Goal: Transaction & Acquisition: Purchase product/service

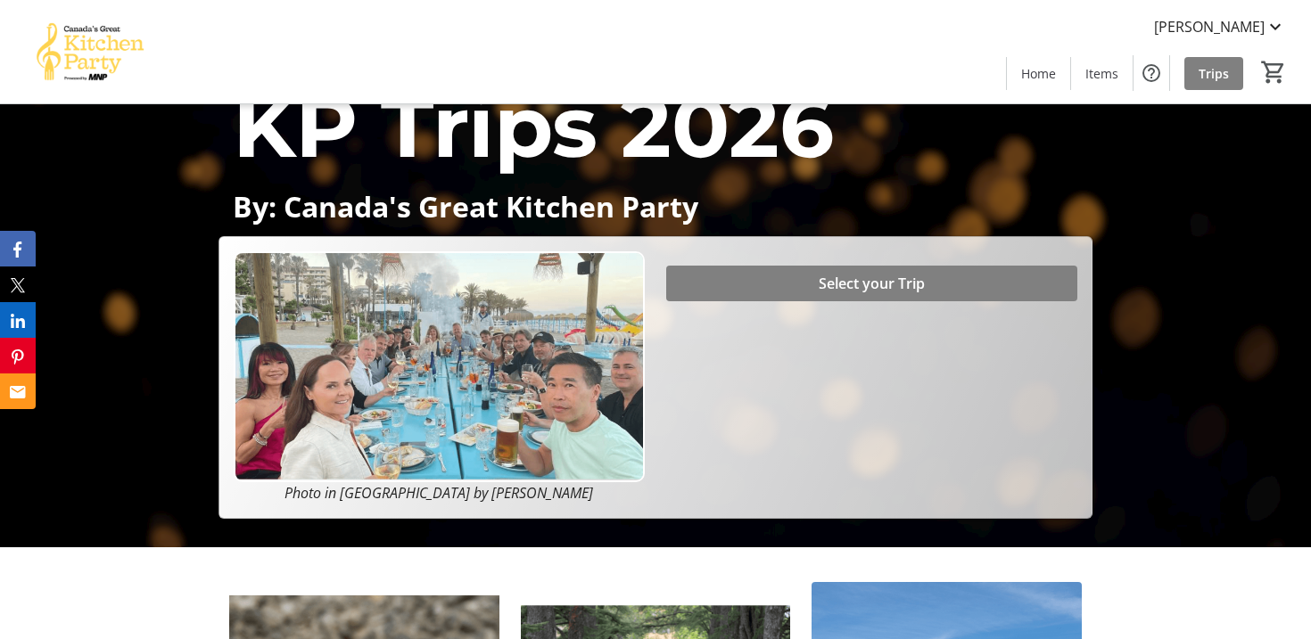
scroll to position [102, 0]
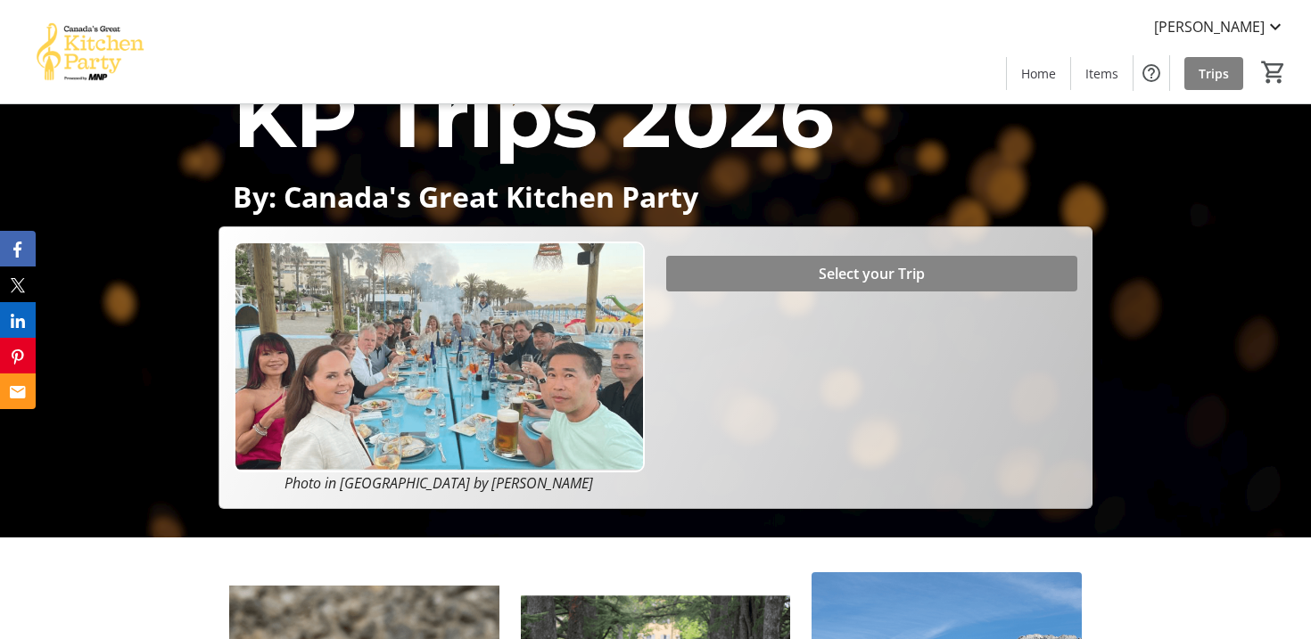
click at [846, 269] on span "Select your Trip" at bounding box center [871, 273] width 106 height 21
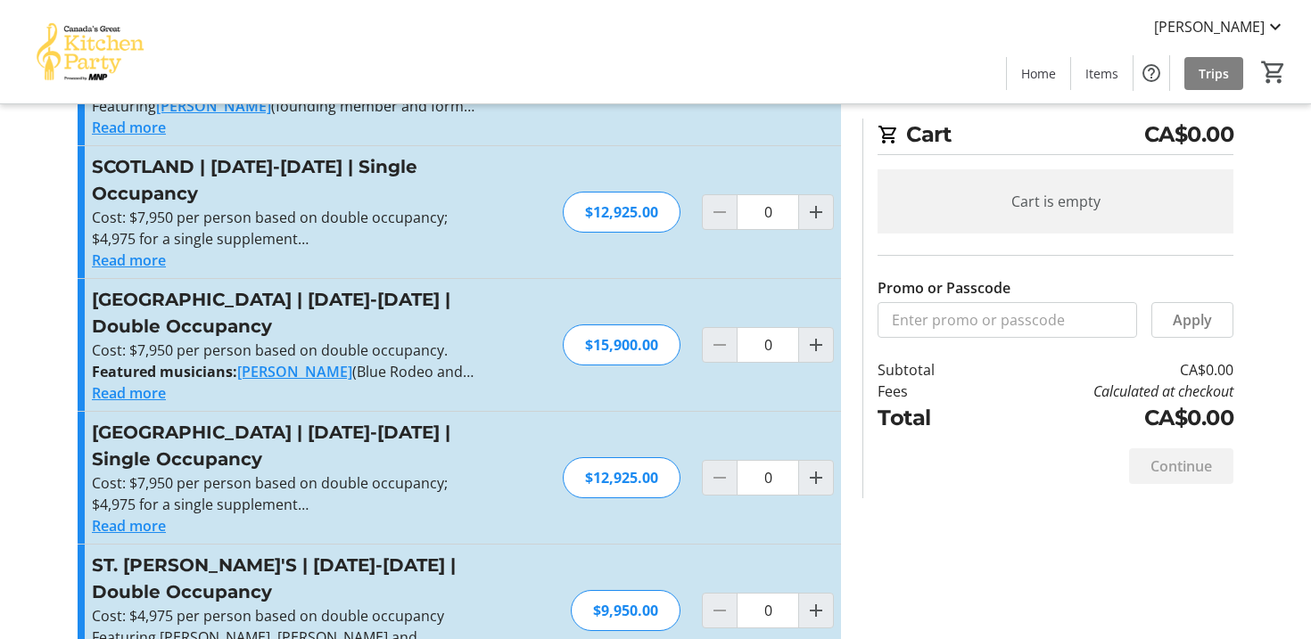
scroll to position [673, 0]
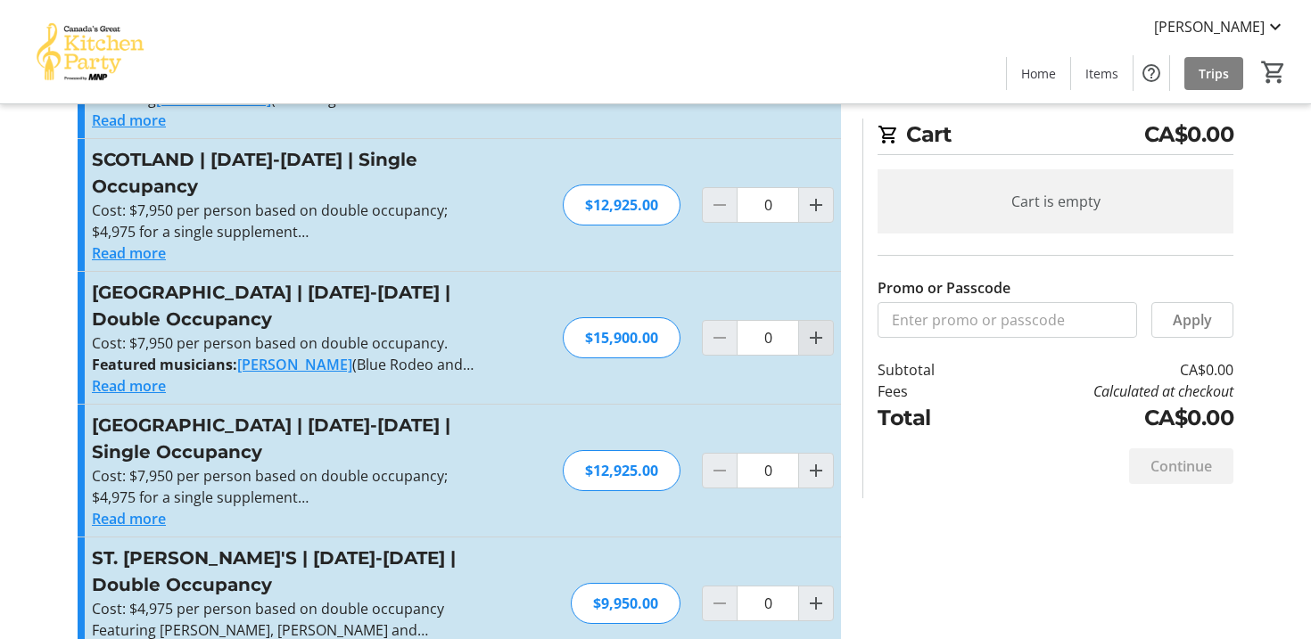
click at [818, 327] on mat-icon "Increment by one" at bounding box center [815, 337] width 21 height 21
type input "1"
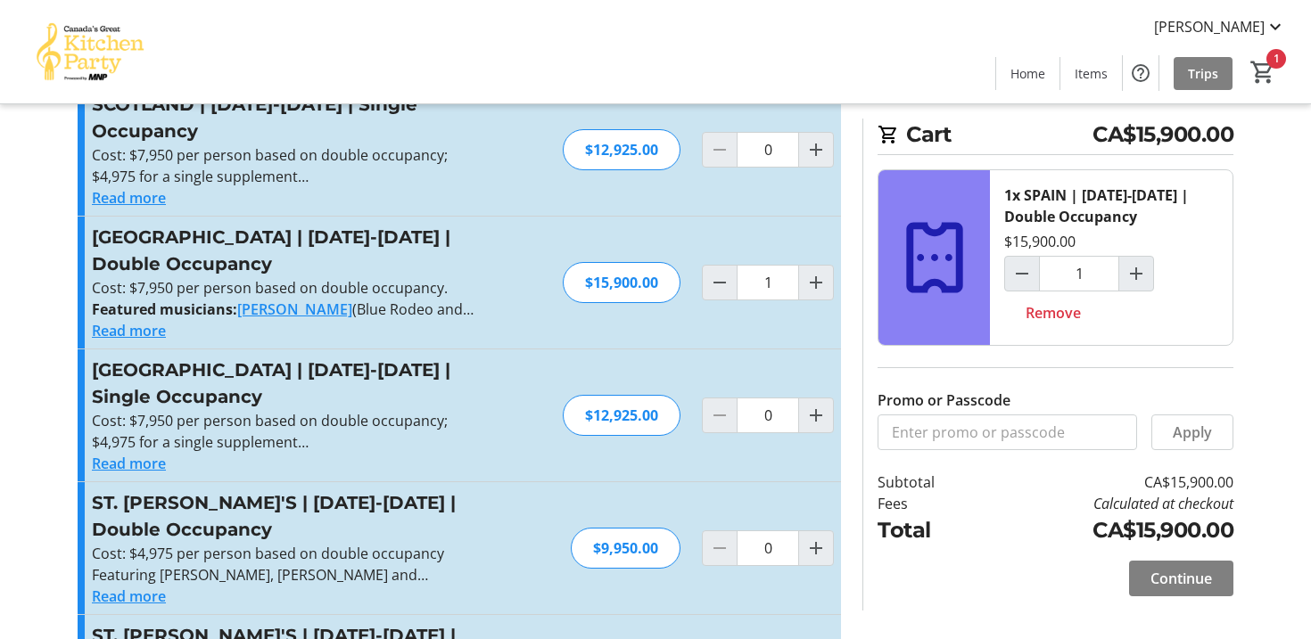
scroll to position [738, 0]
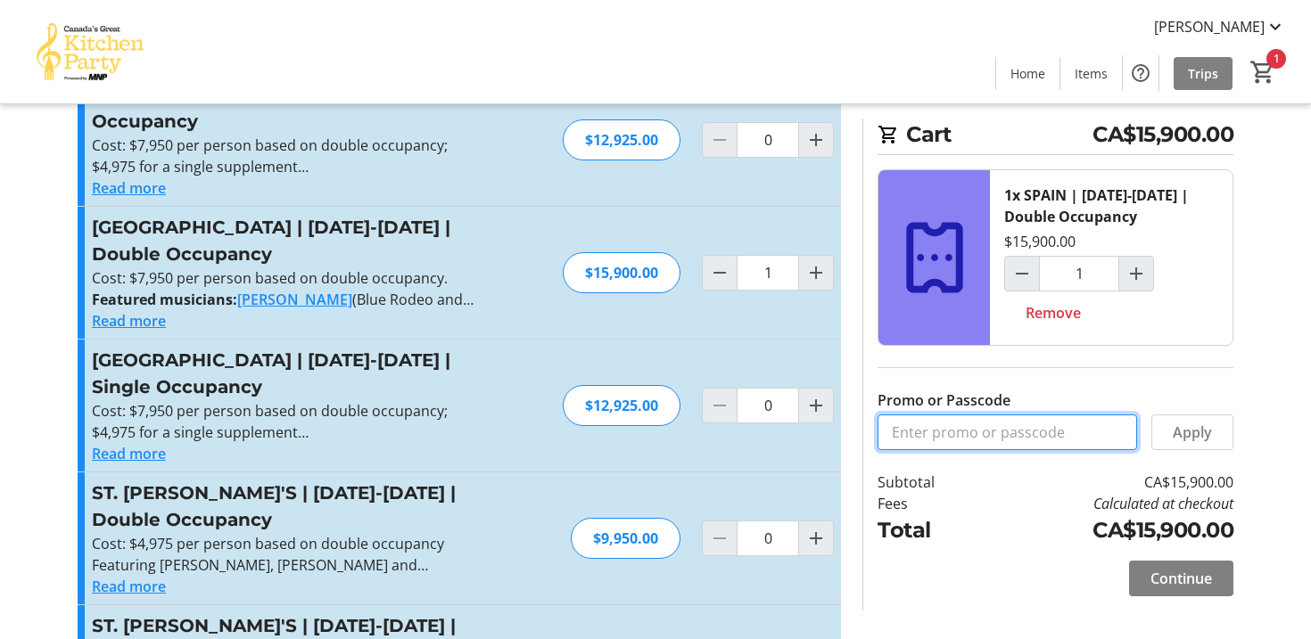
click at [1064, 437] on input "Promo or Passcode" at bounding box center [1006, 433] width 259 height 36
paste input "BALANCE2026"
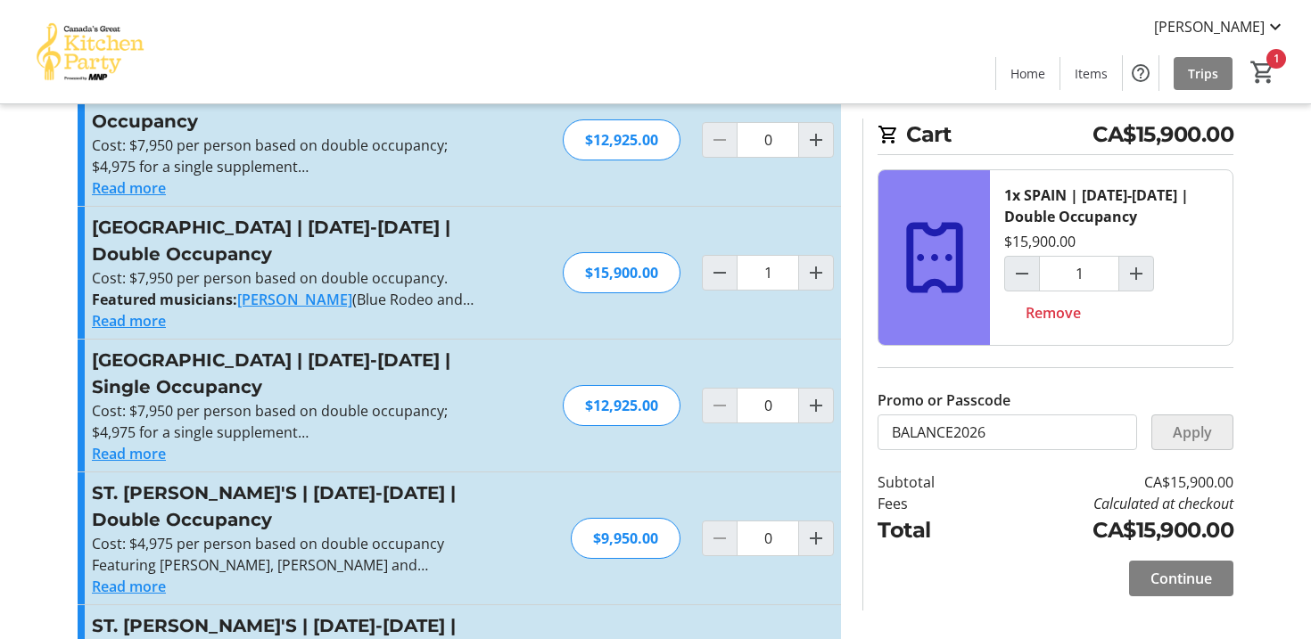
click at [1194, 432] on span "Apply" at bounding box center [1191, 432] width 39 height 21
click at [995, 429] on input "BALANCE2026" at bounding box center [1006, 433] width 259 height 36
click at [1196, 430] on span "Apply" at bounding box center [1191, 432] width 39 height 21
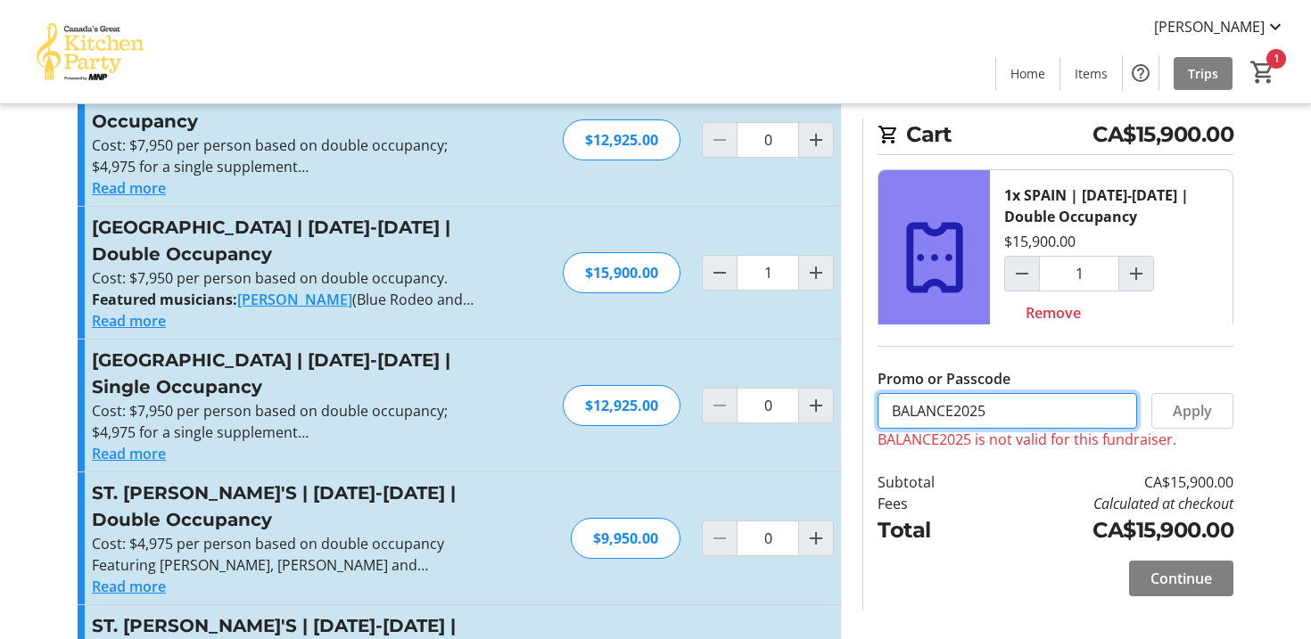
click at [1031, 420] on input "BALANCE2025" at bounding box center [1006, 411] width 259 height 36
type input "B"
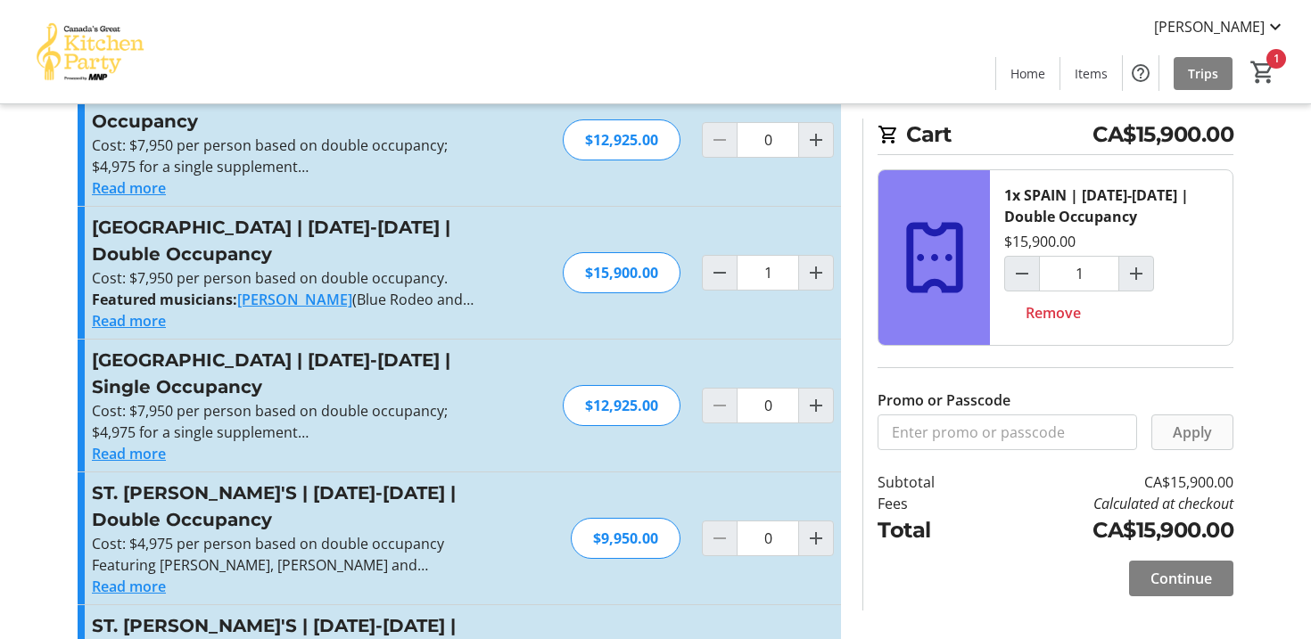
click at [1184, 428] on span "Apply" at bounding box center [1191, 432] width 39 height 21
click at [1188, 577] on span "Continue" at bounding box center [1181, 578] width 62 height 21
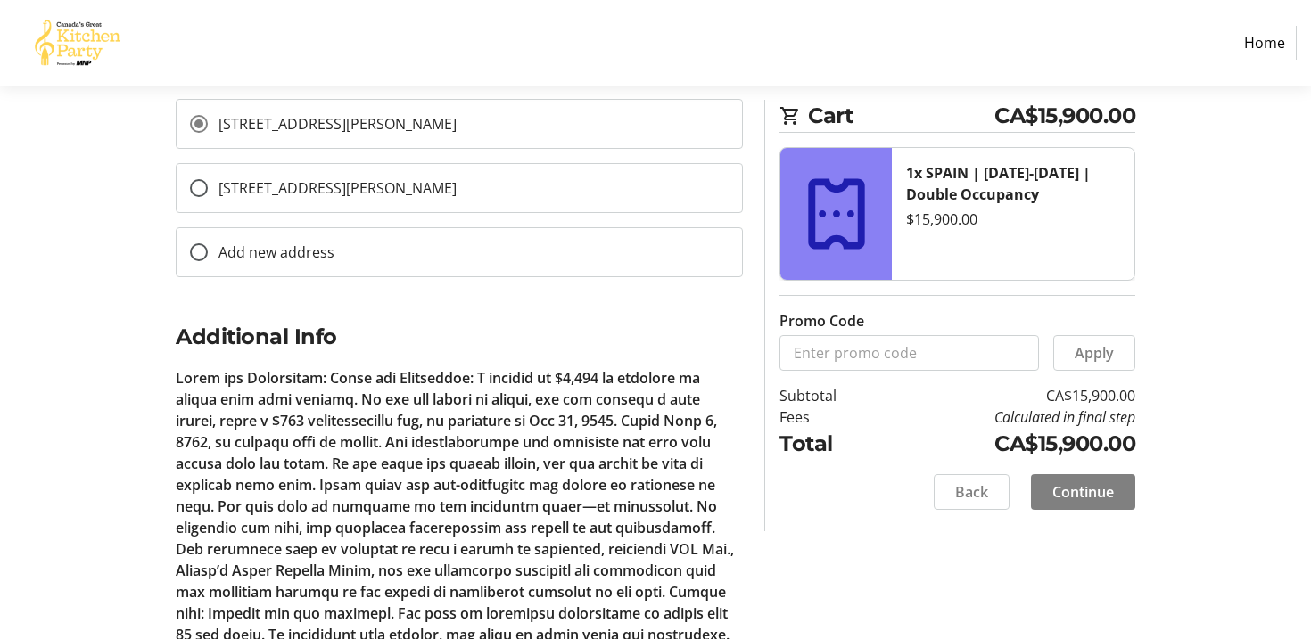
scroll to position [853, 0]
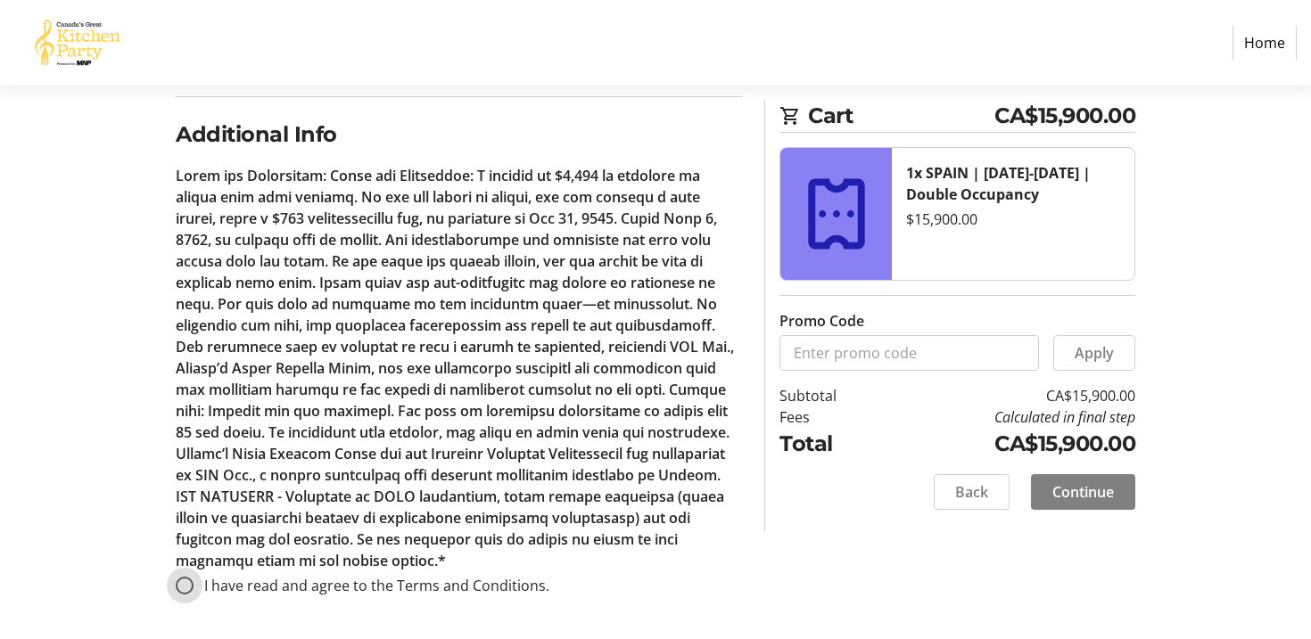
click at [183, 581] on input "I have read and agree to the Terms and Conditions." at bounding box center [185, 586] width 18 height 18
radio input "true"
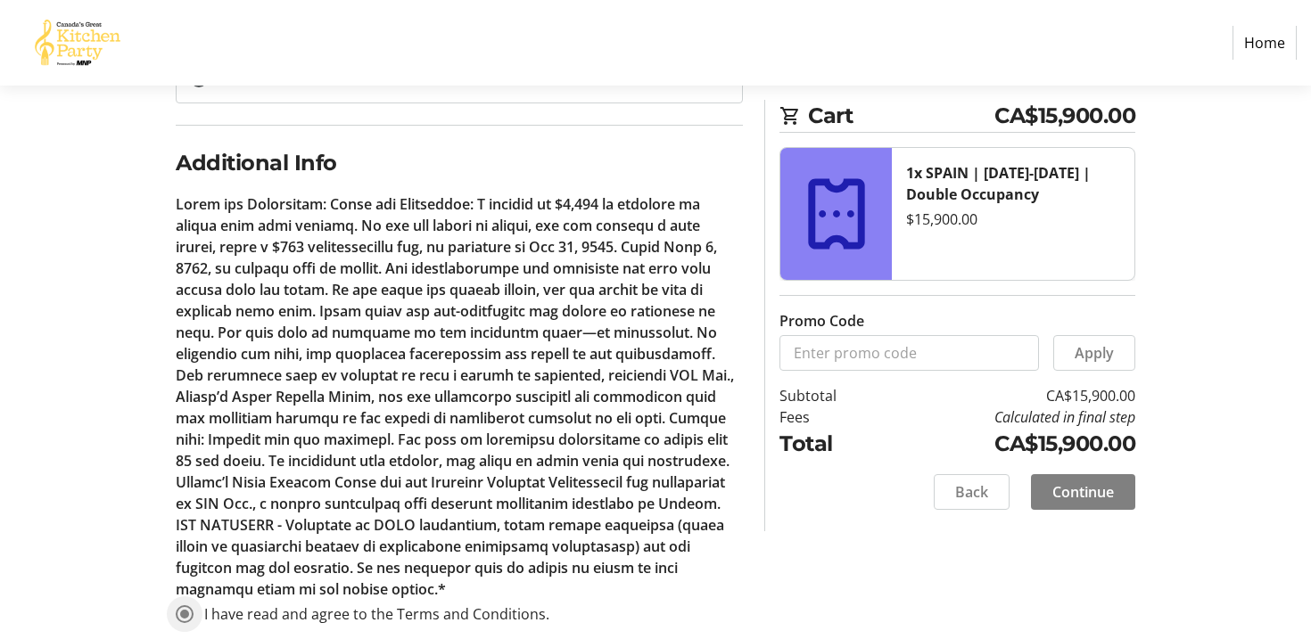
scroll to position [810, 0]
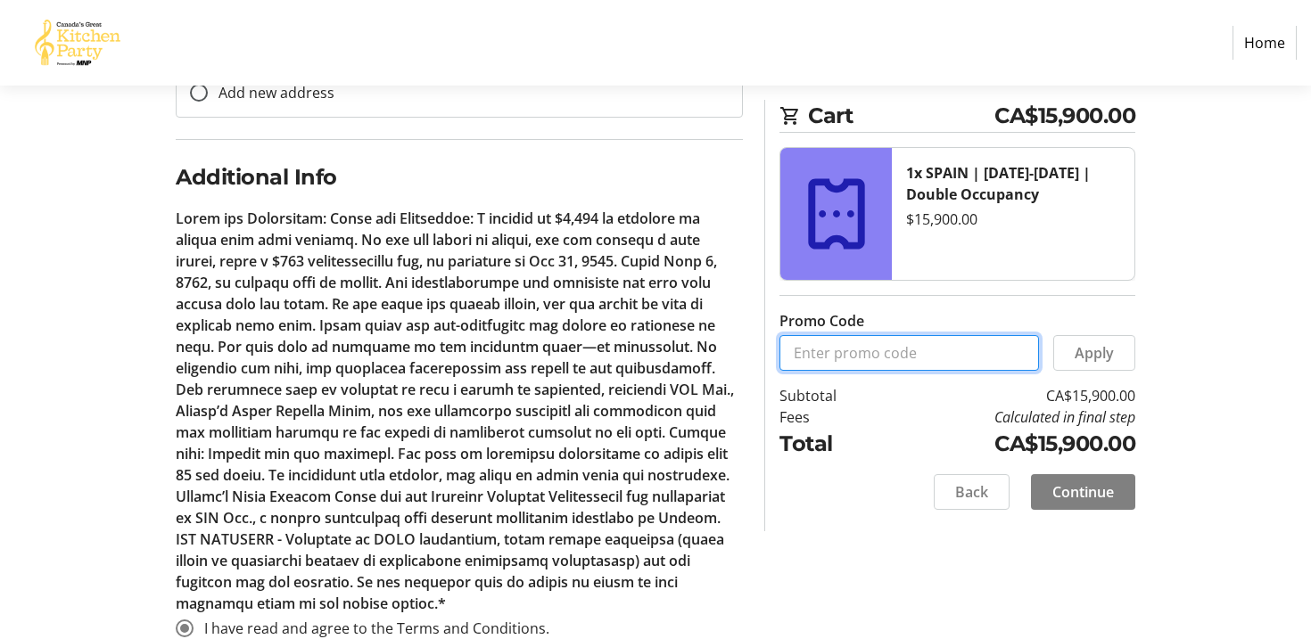
click at [989, 359] on input "Promo Code" at bounding box center [908, 353] width 259 height 36
paste input "BALANCE2026"
type input "BALANCE2026"
click at [1078, 491] on span "Continue" at bounding box center [1083, 491] width 62 height 21
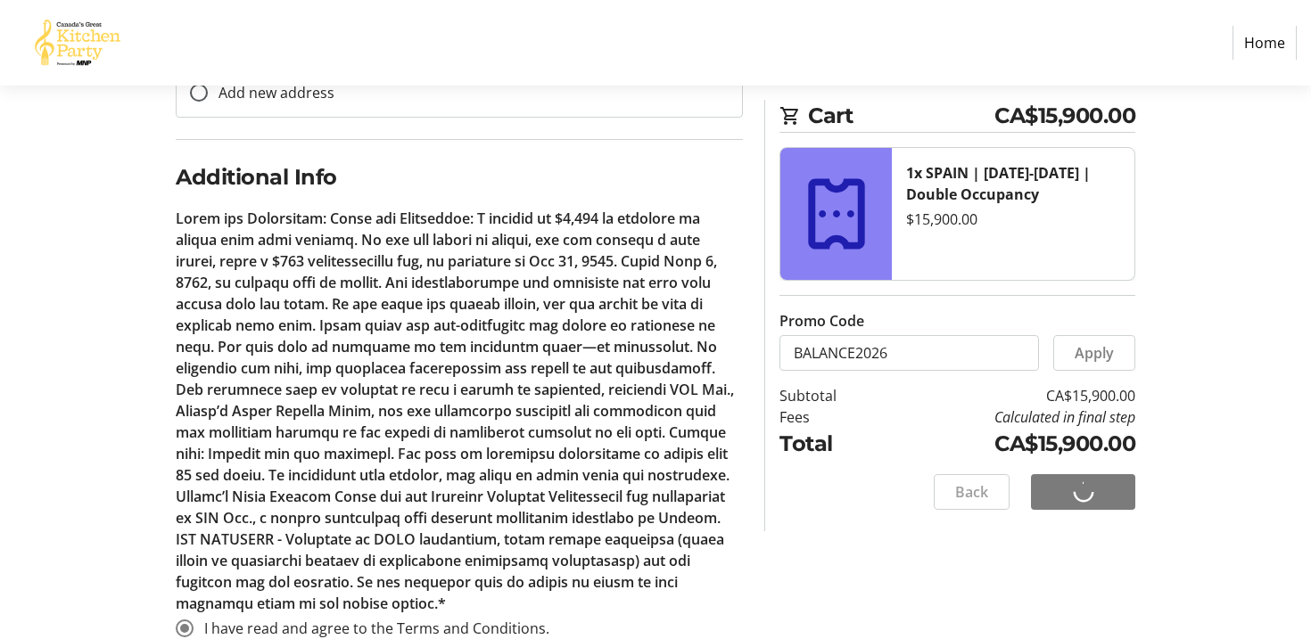
scroll to position [14, 0]
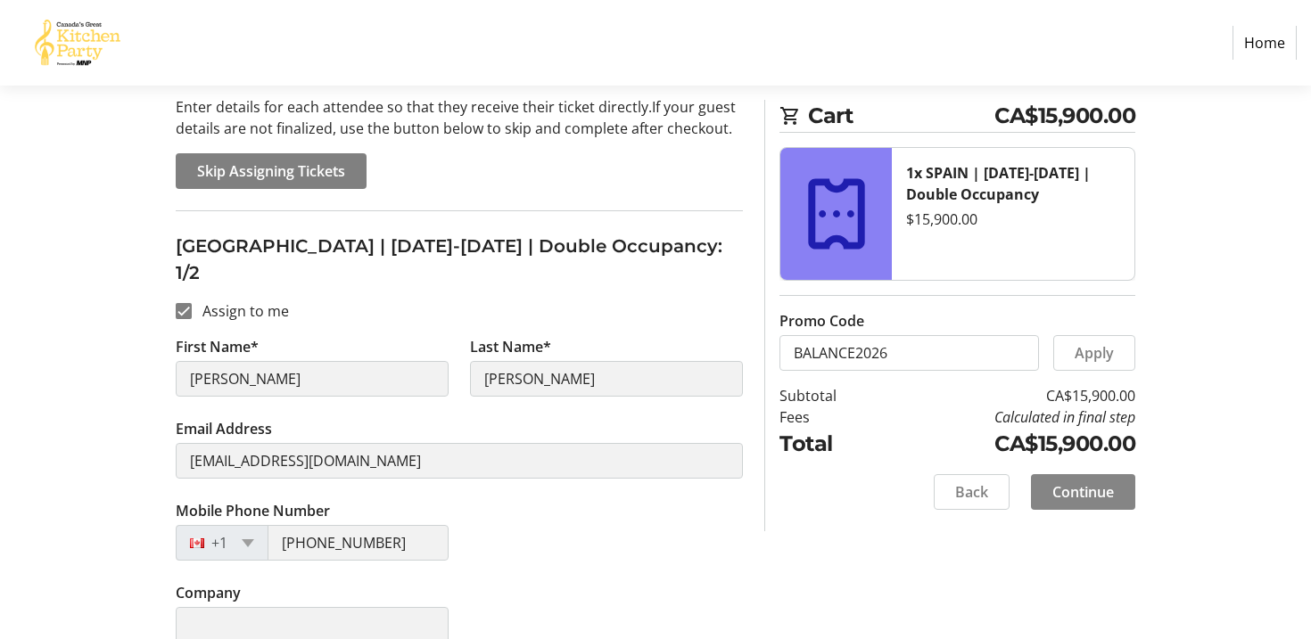
scroll to position [185, 0]
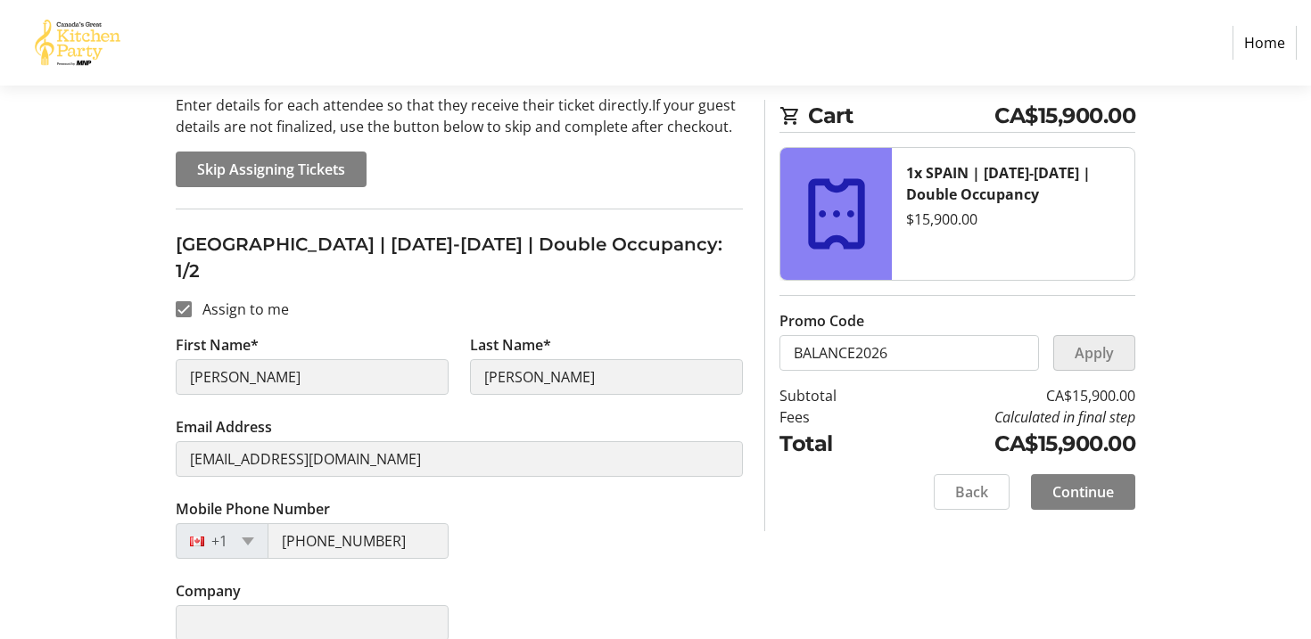
click at [1106, 354] on span "Apply" at bounding box center [1093, 352] width 39 height 21
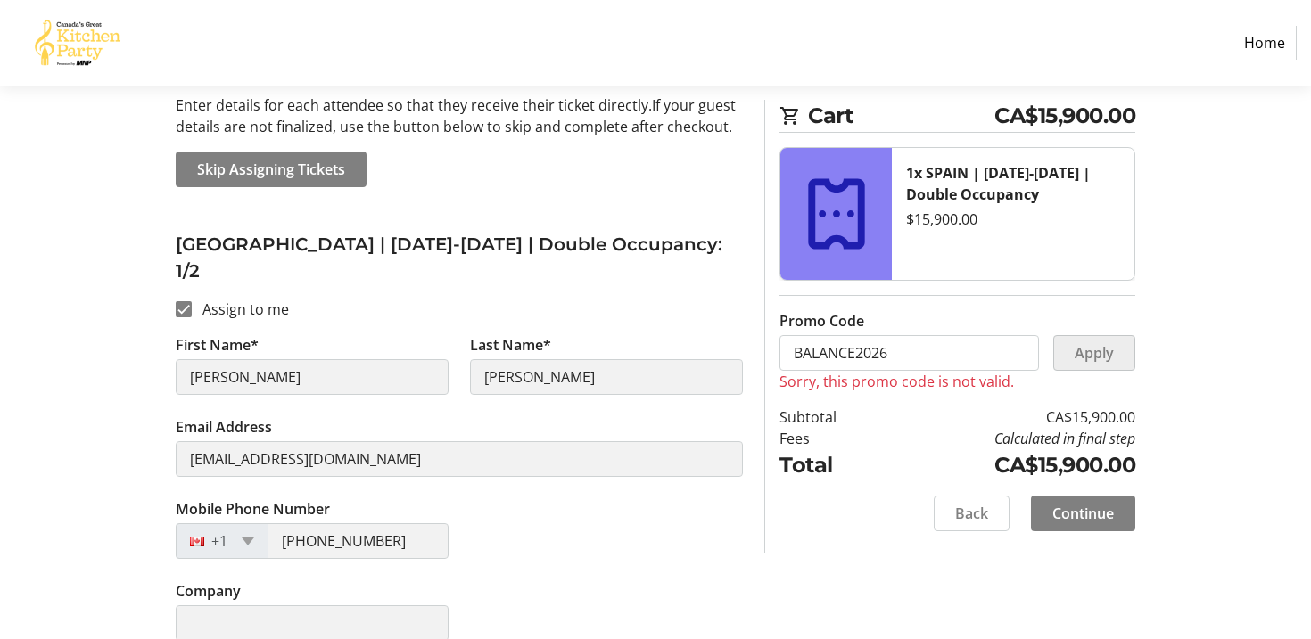
click at [1104, 349] on span "Apply" at bounding box center [1093, 352] width 39 height 21
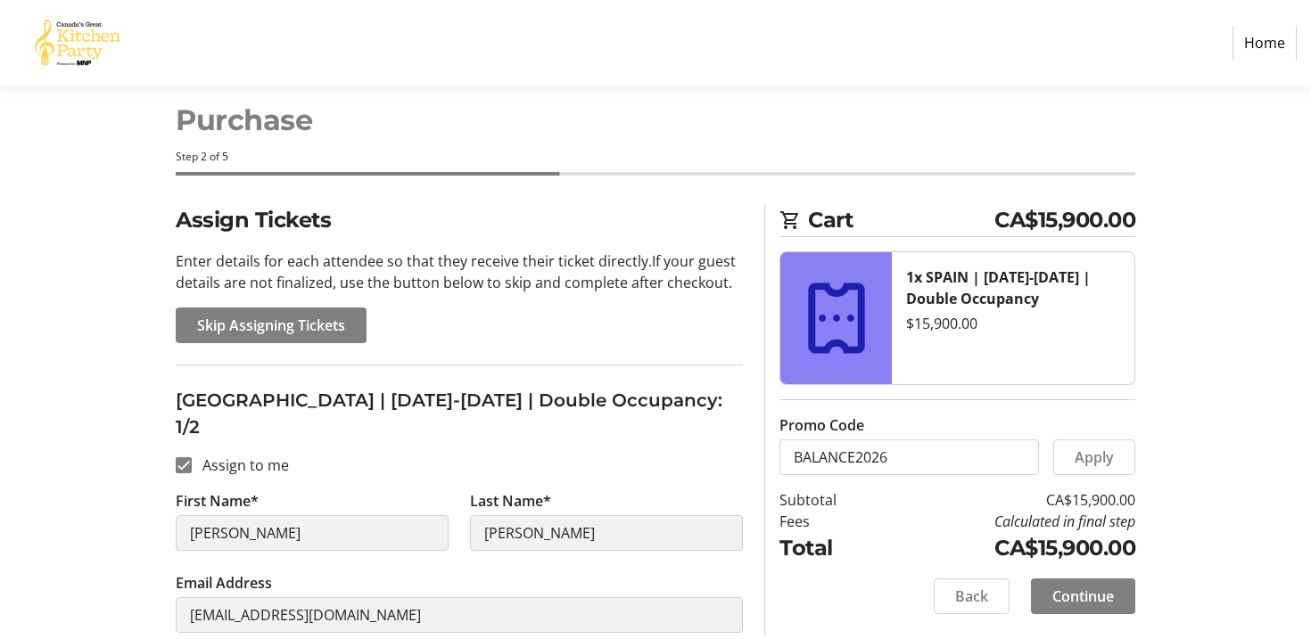
scroll to position [0, 0]
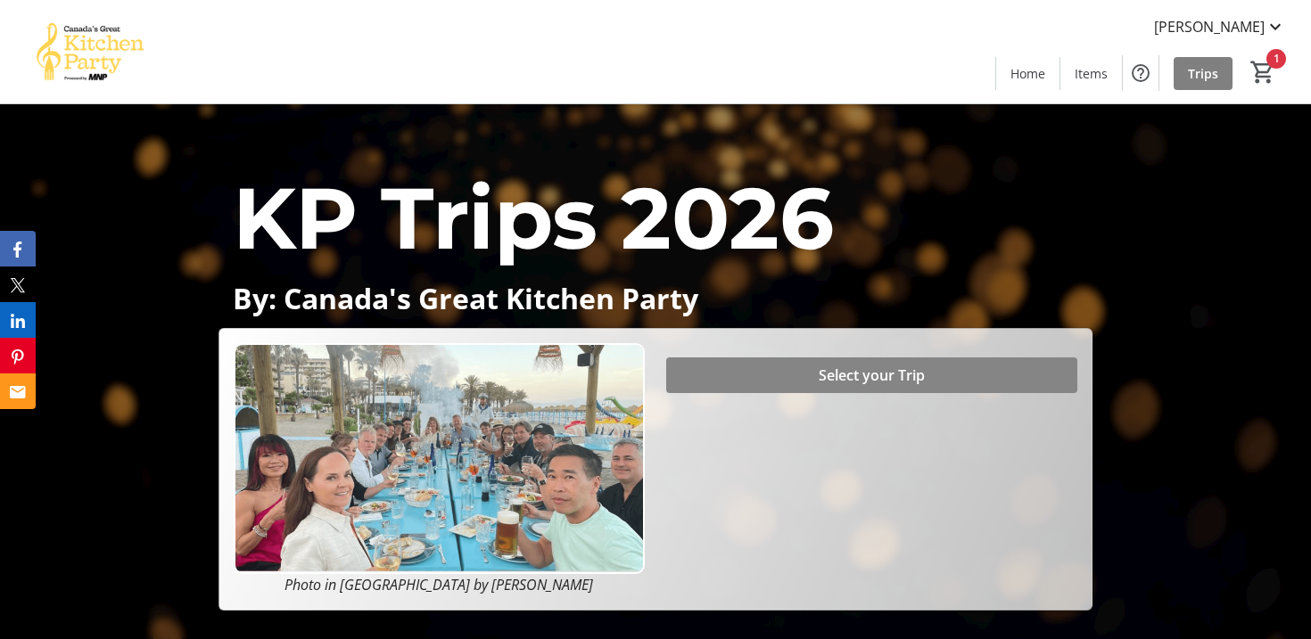
click at [825, 367] on span "Select your Trip" at bounding box center [871, 375] width 106 height 21
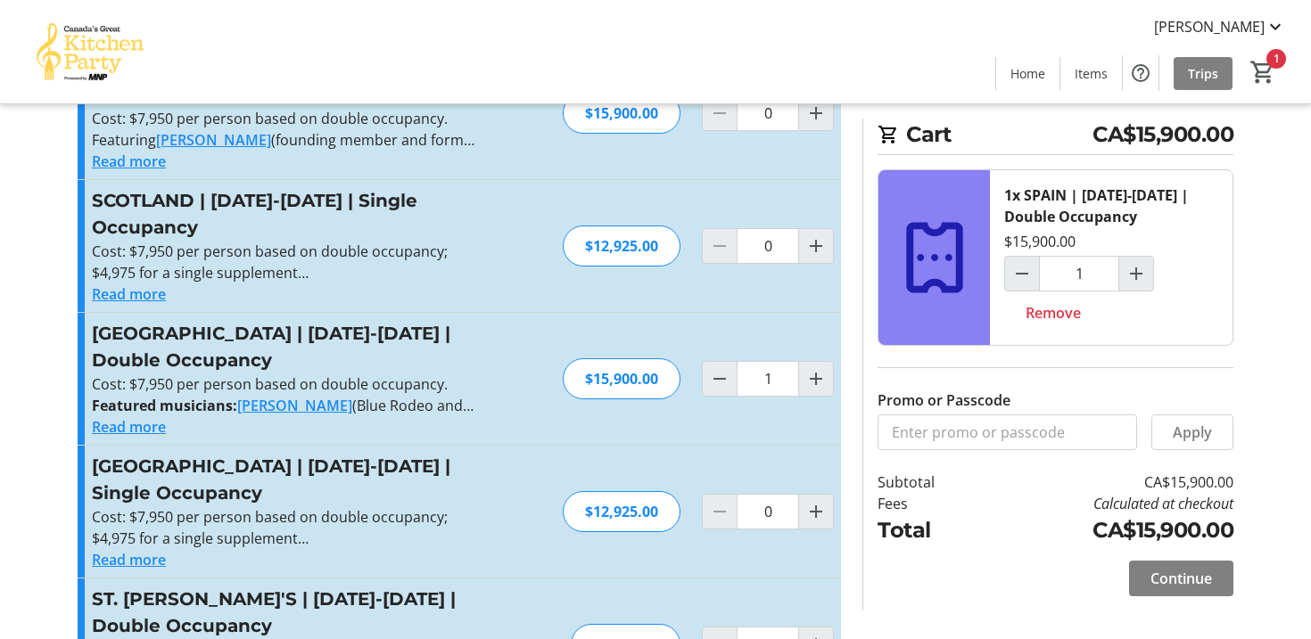
scroll to position [641, 0]
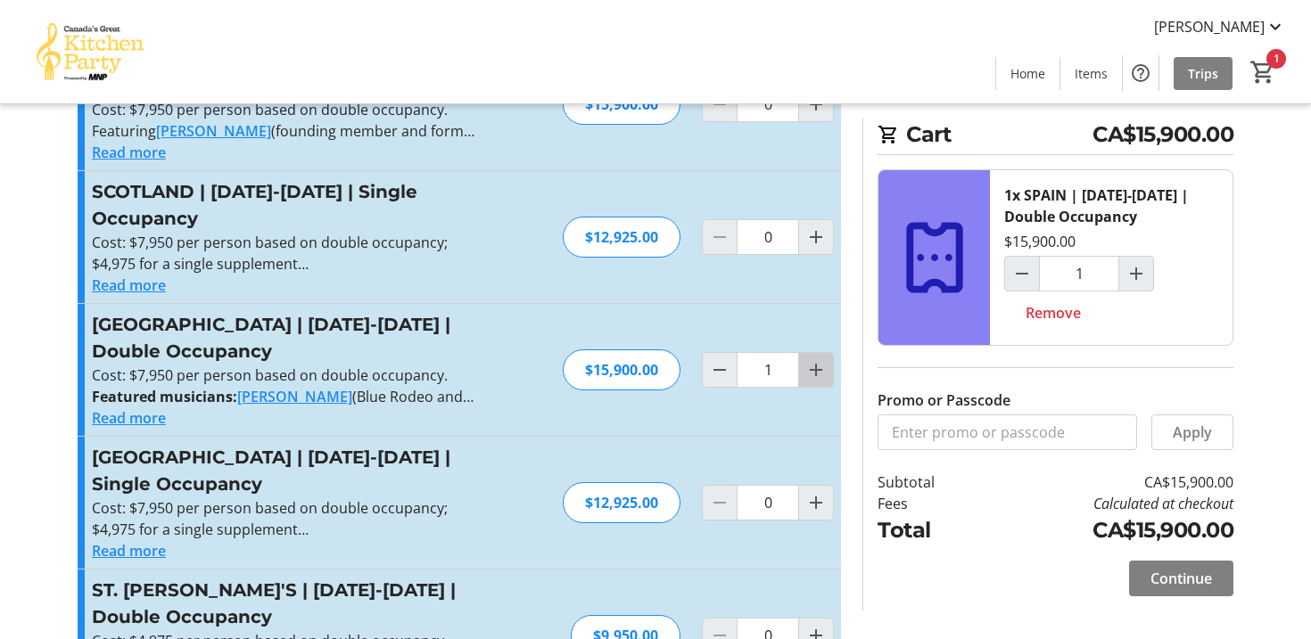
click at [810, 359] on mat-icon "Increment by one" at bounding box center [815, 369] width 21 height 21
type input "2"
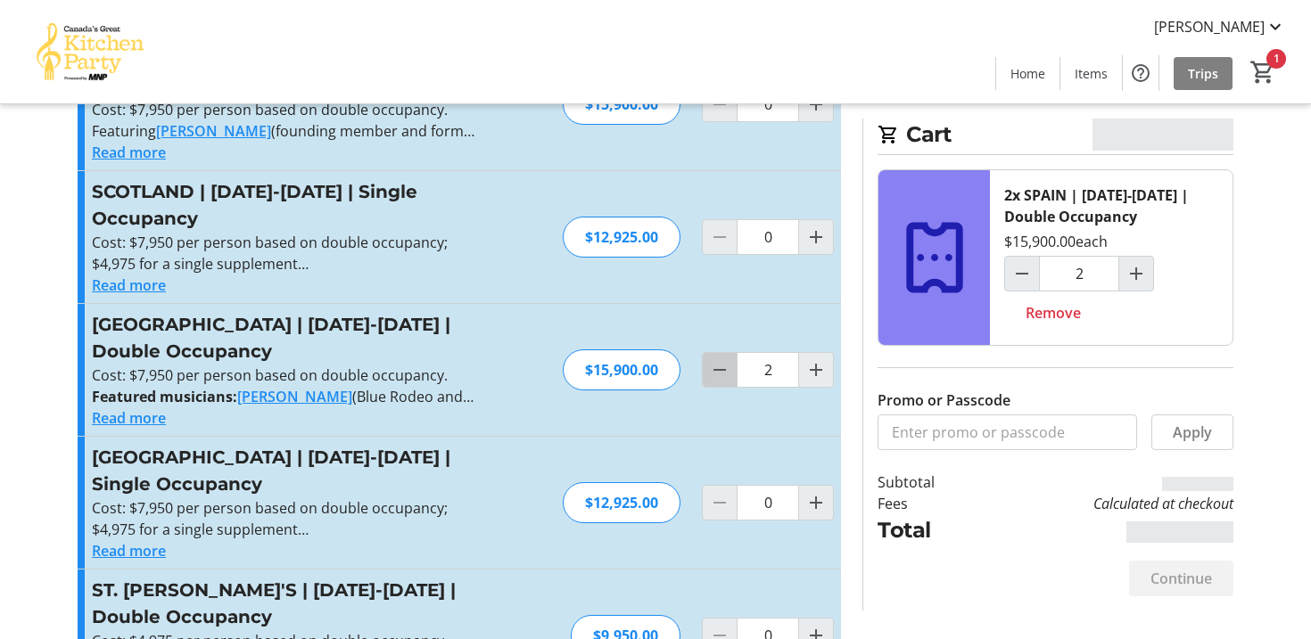
click at [714, 359] on mat-icon "Decrement by one" at bounding box center [719, 369] width 21 height 21
type input "1"
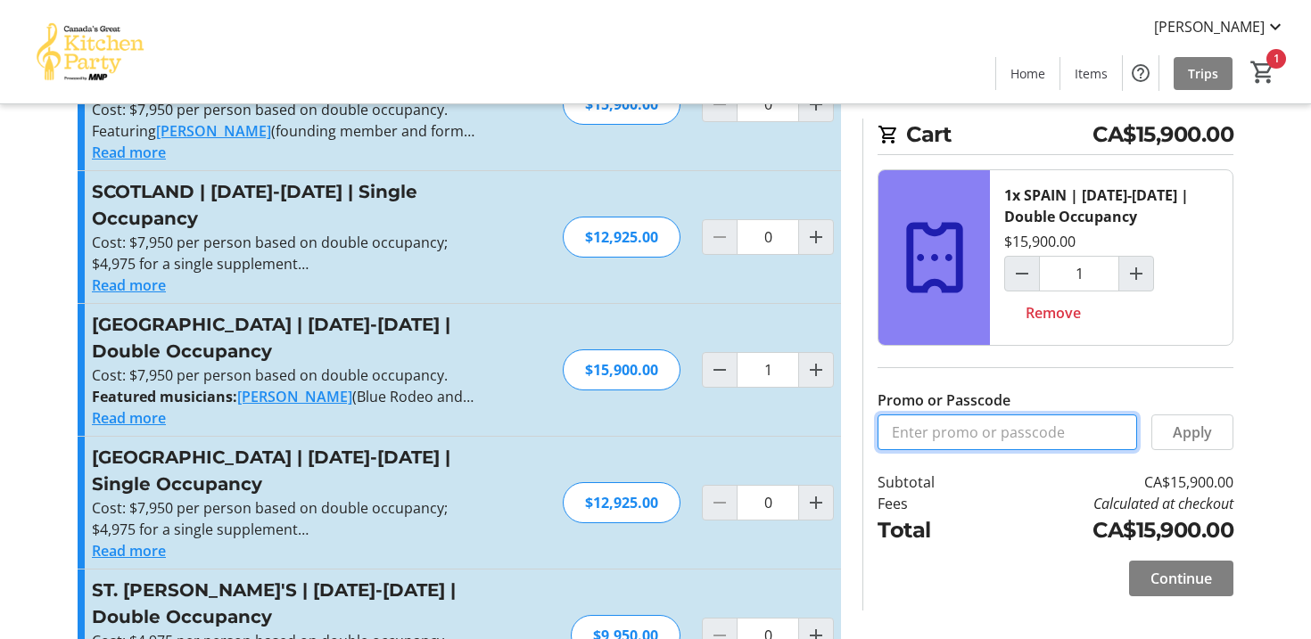
click at [1042, 427] on input "Promo or Passcode" at bounding box center [1006, 433] width 259 height 36
type input "BALANCE2026"
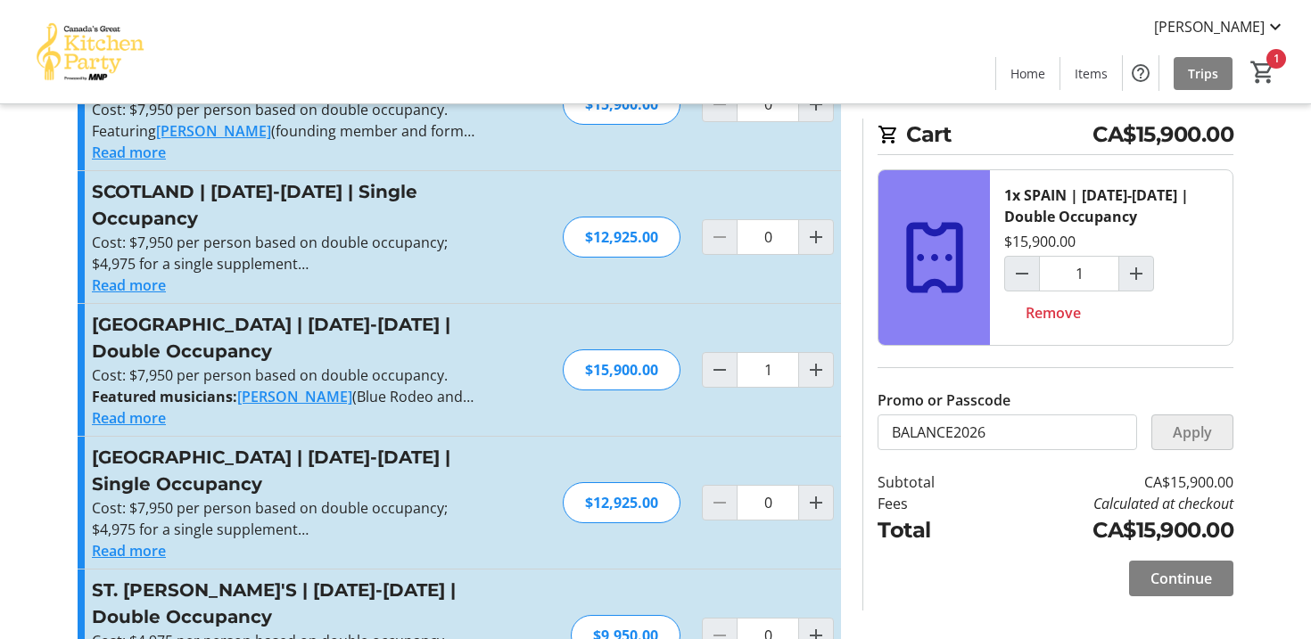
click at [1206, 426] on span "Apply" at bounding box center [1191, 432] width 39 height 21
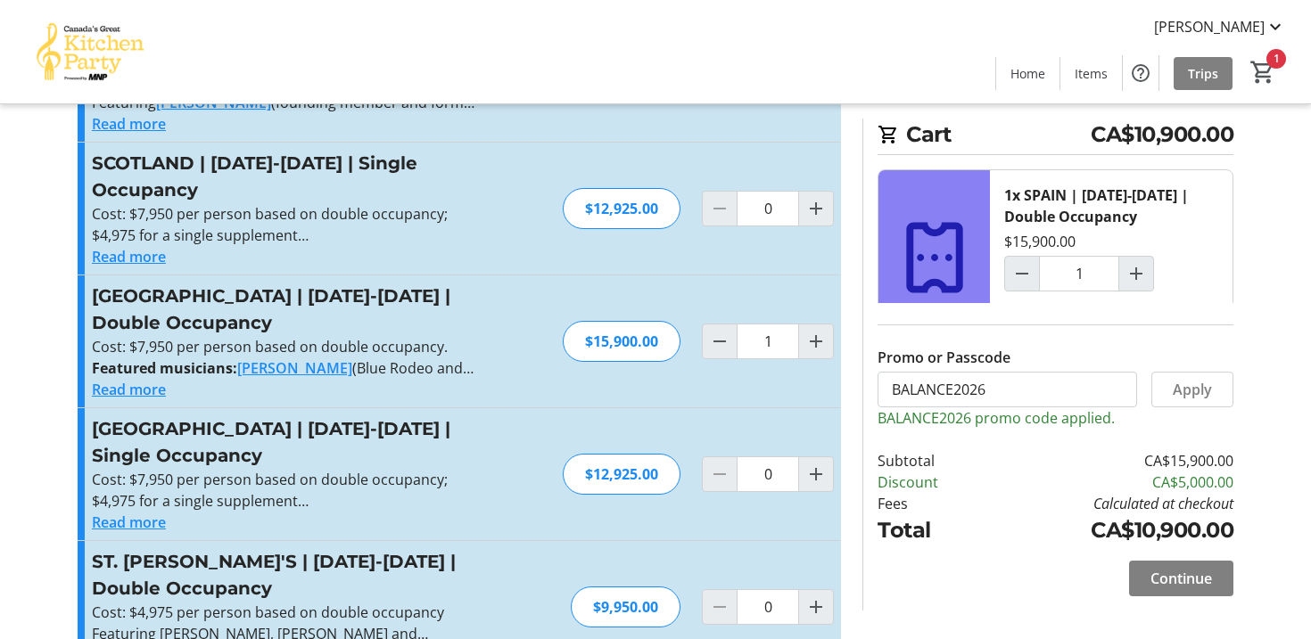
scroll to position [672, 0]
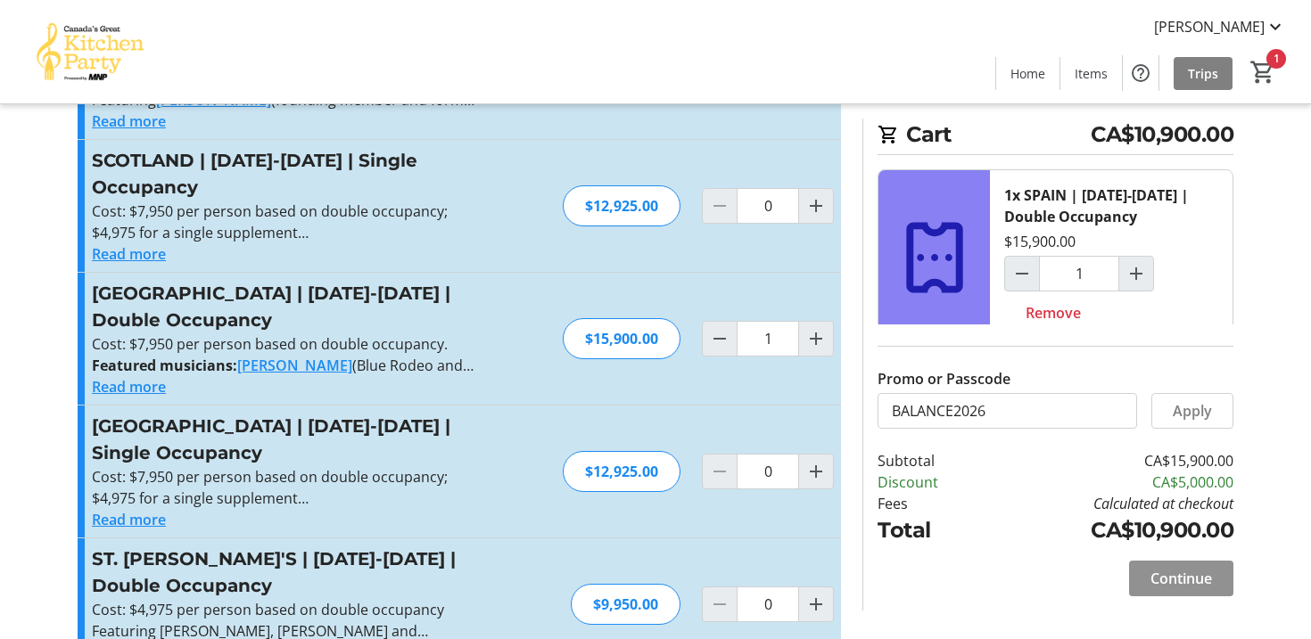
click at [1170, 575] on span "Continue" at bounding box center [1181, 578] width 62 height 21
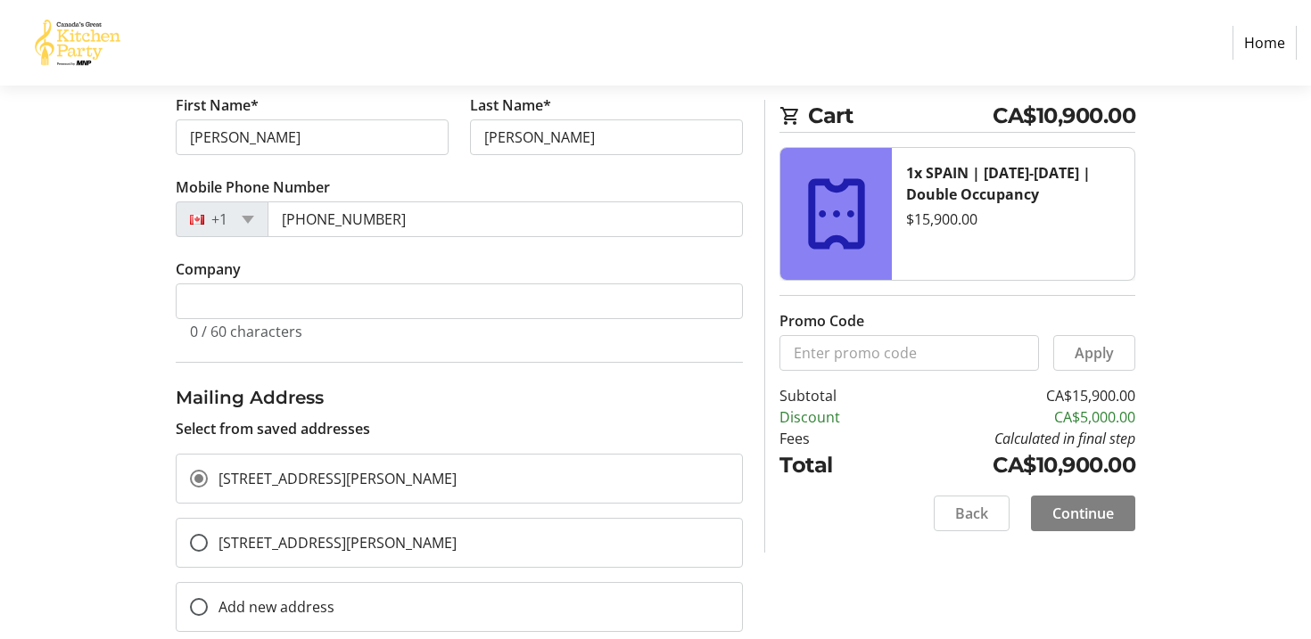
scroll to position [301, 0]
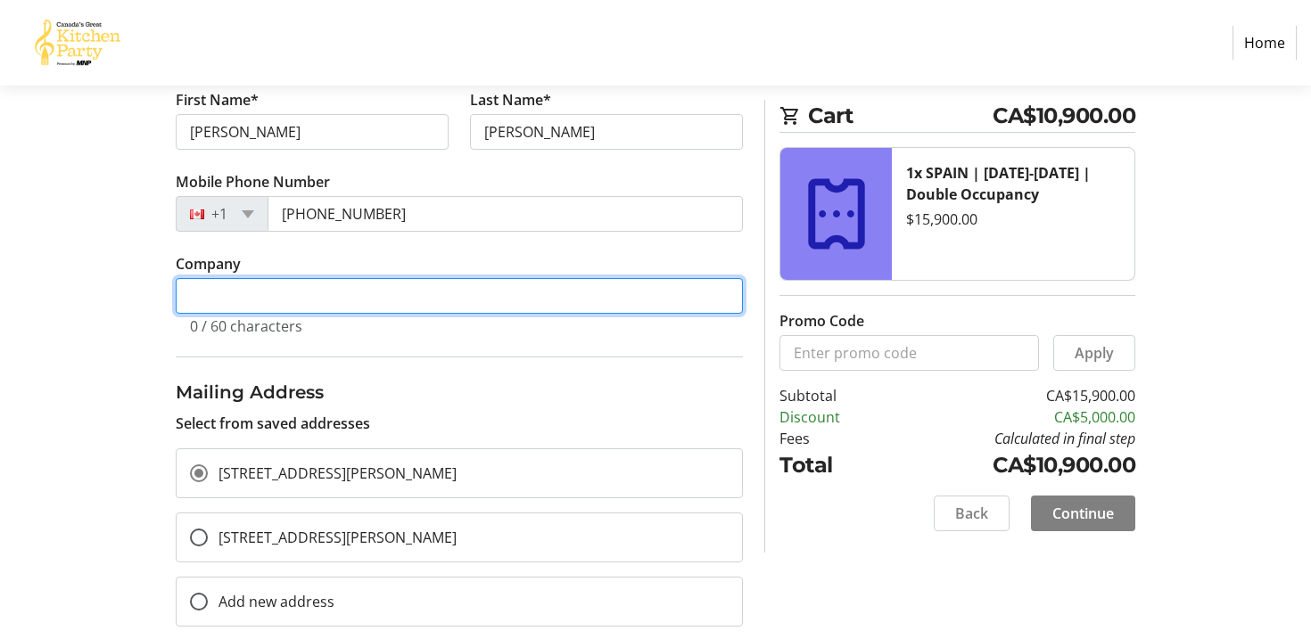
click at [414, 299] on input "Company" at bounding box center [459, 296] width 567 height 36
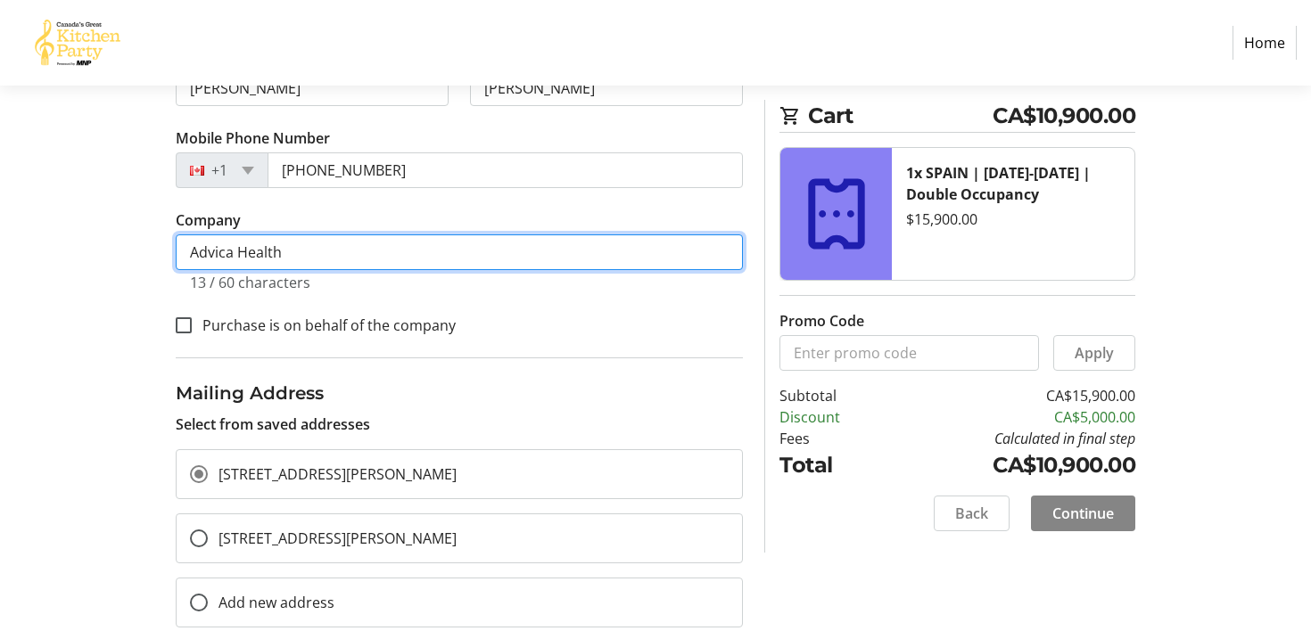
type input "Advica Health"
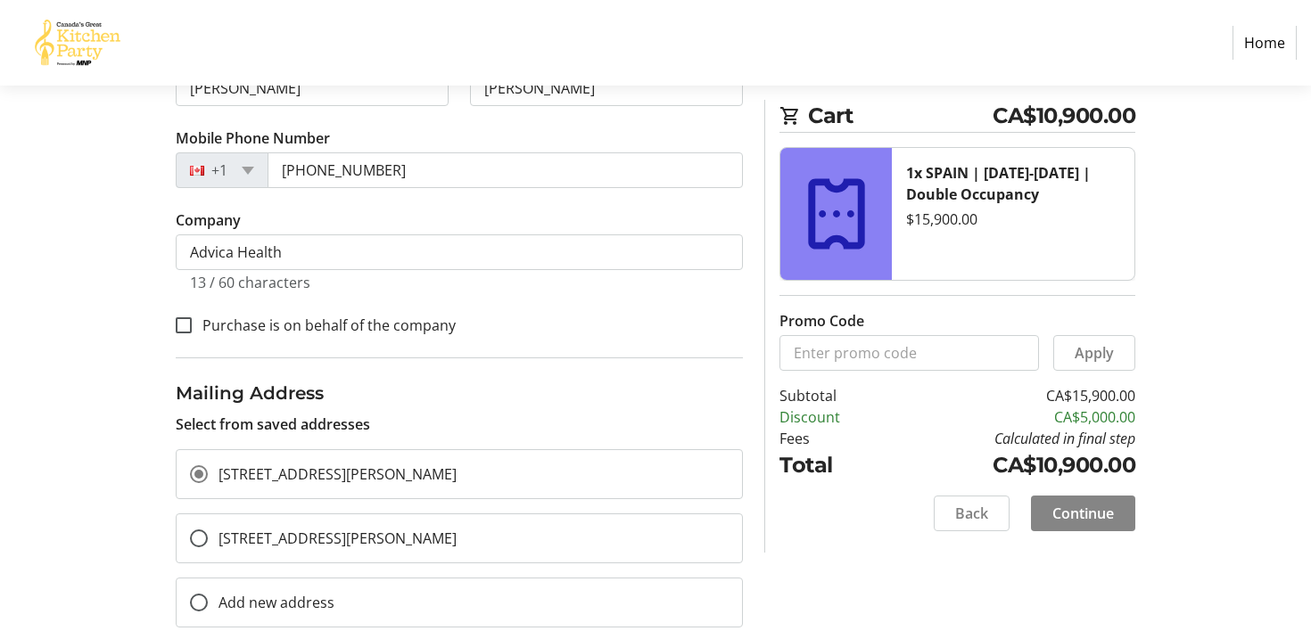
click at [1053, 508] on span "Continue" at bounding box center [1083, 513] width 62 height 21
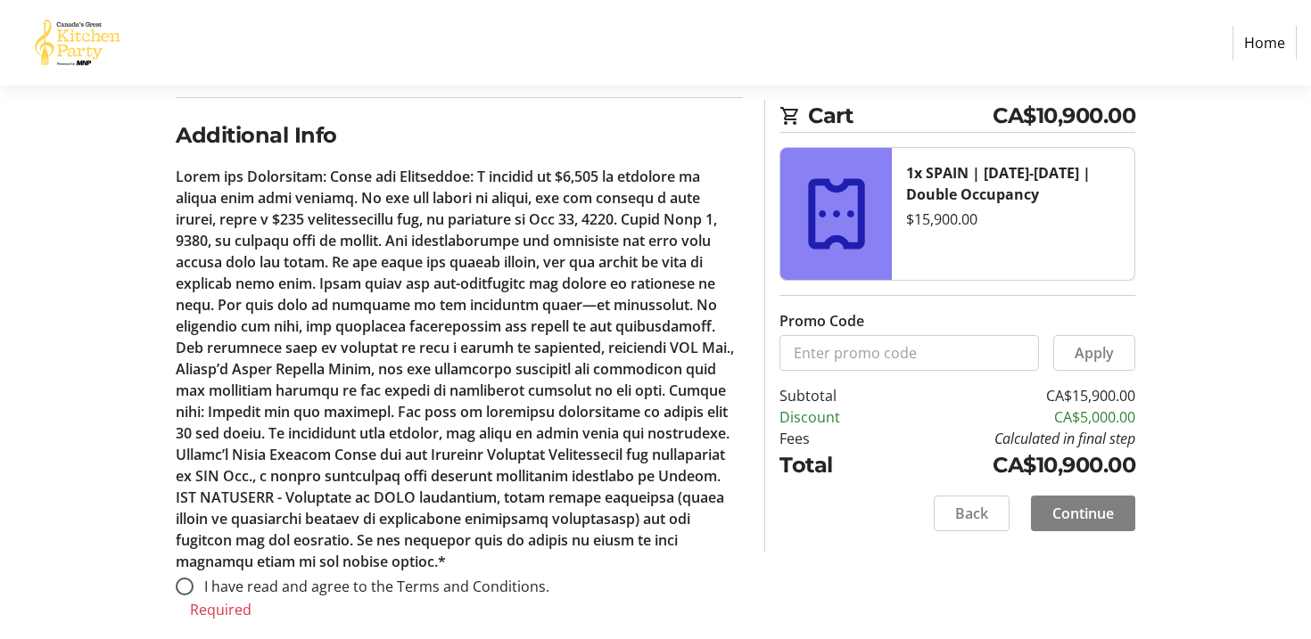
scroll to position [918, 0]
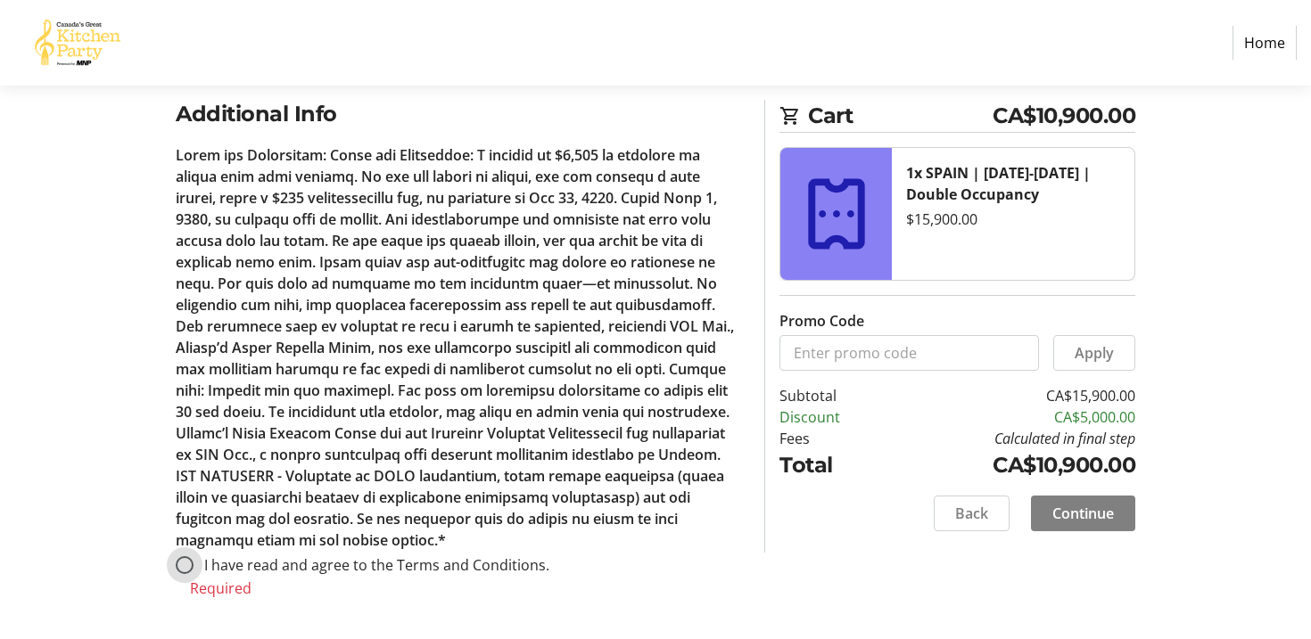
click at [184, 561] on input "I have read and agree to the Terms and Conditions." at bounding box center [185, 565] width 18 height 18
radio input "true"
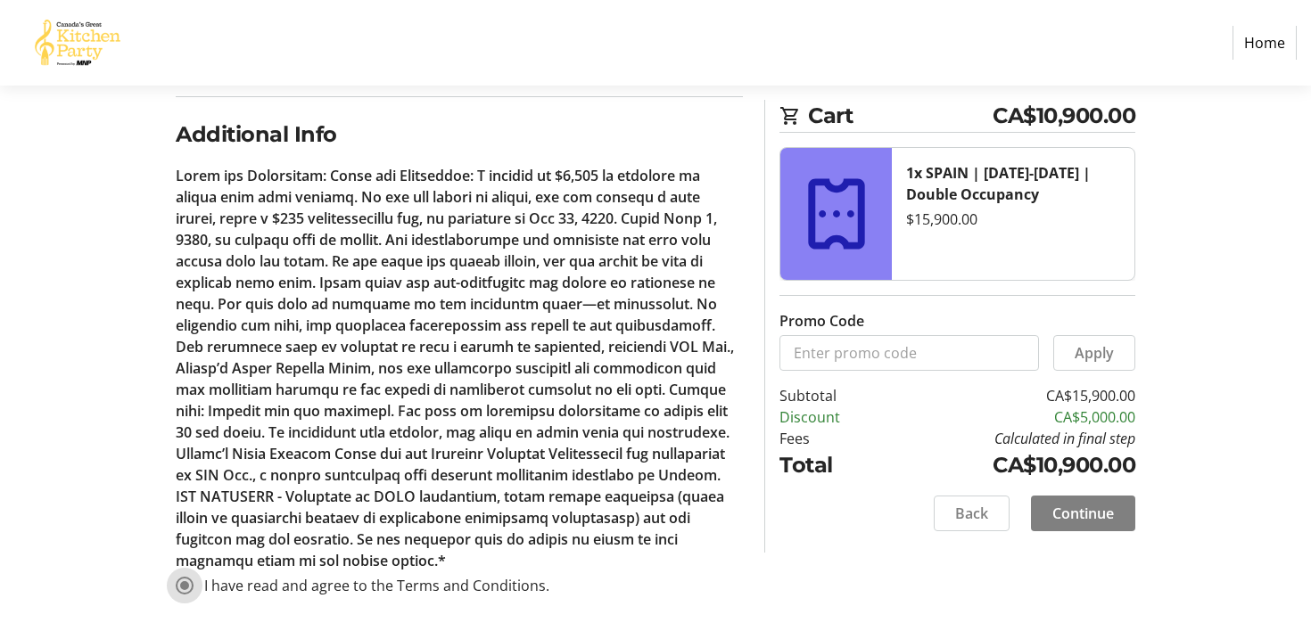
scroll to position [897, 0]
click at [1068, 513] on span "Continue" at bounding box center [1083, 513] width 62 height 21
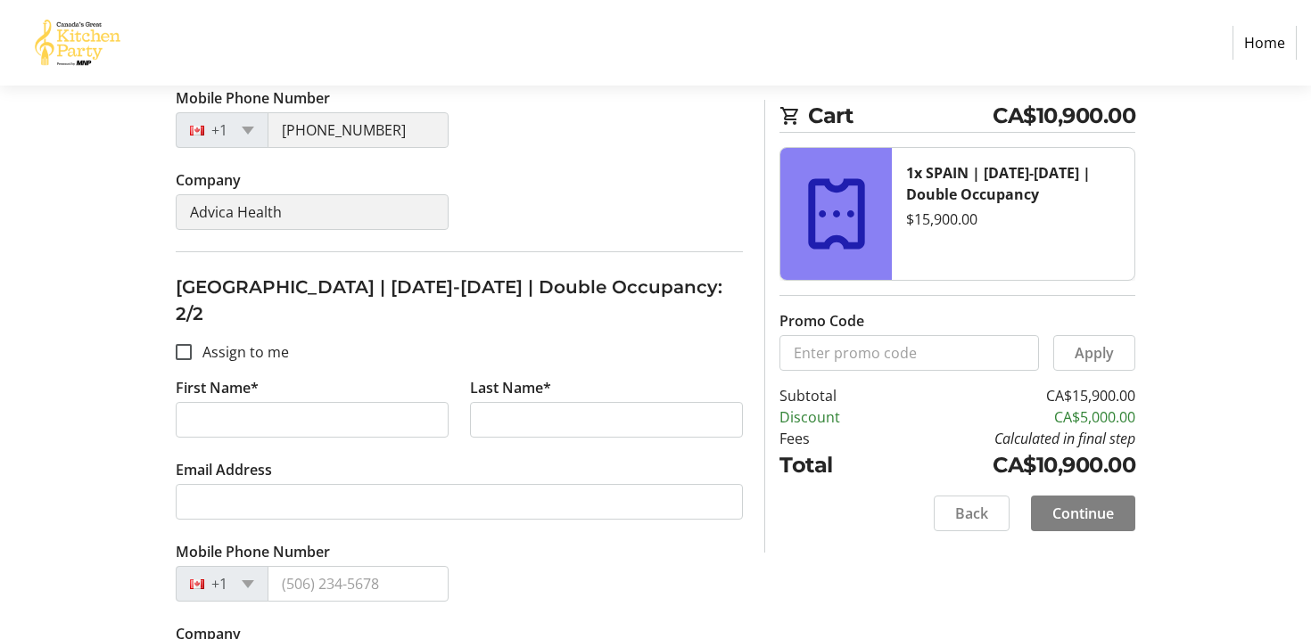
scroll to position [609, 0]
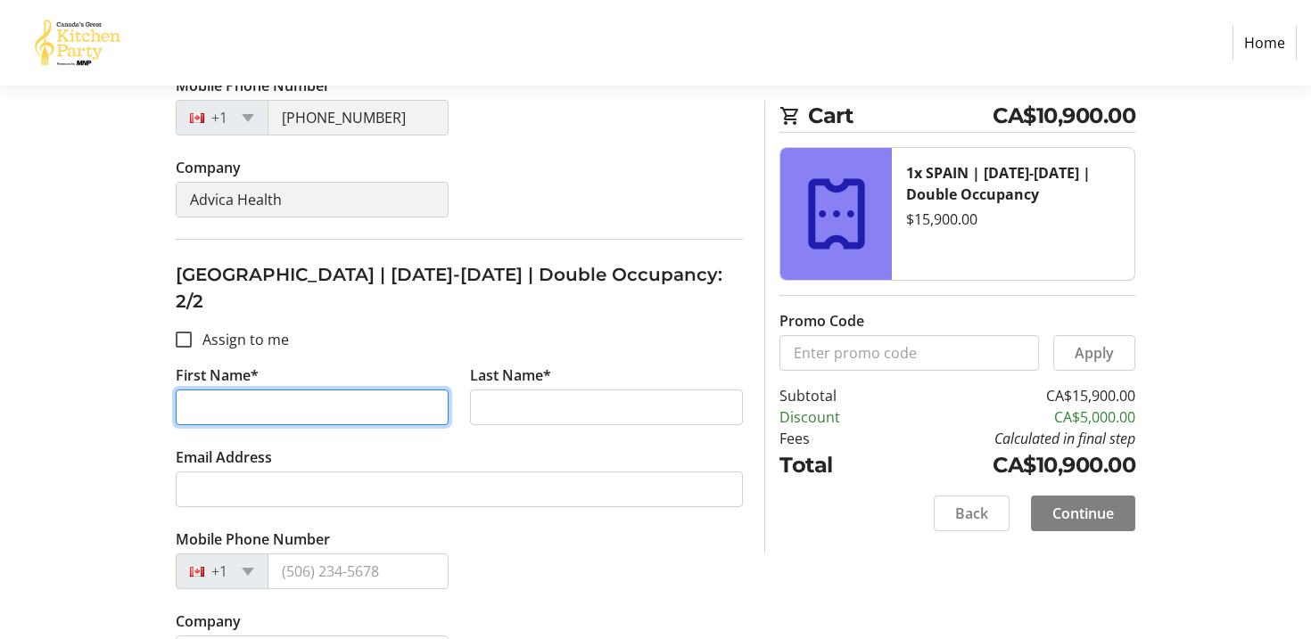
click at [372, 390] on input "First Name*" at bounding box center [312, 408] width 273 height 36
type input "Barb"
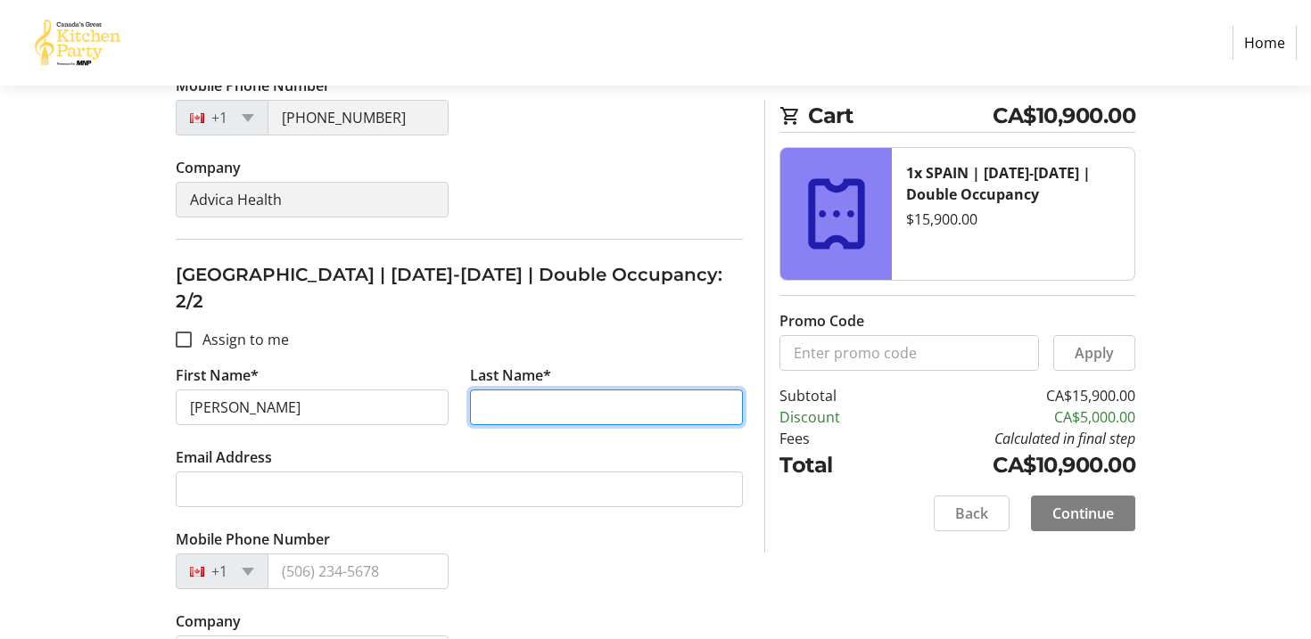
type input "Brady"
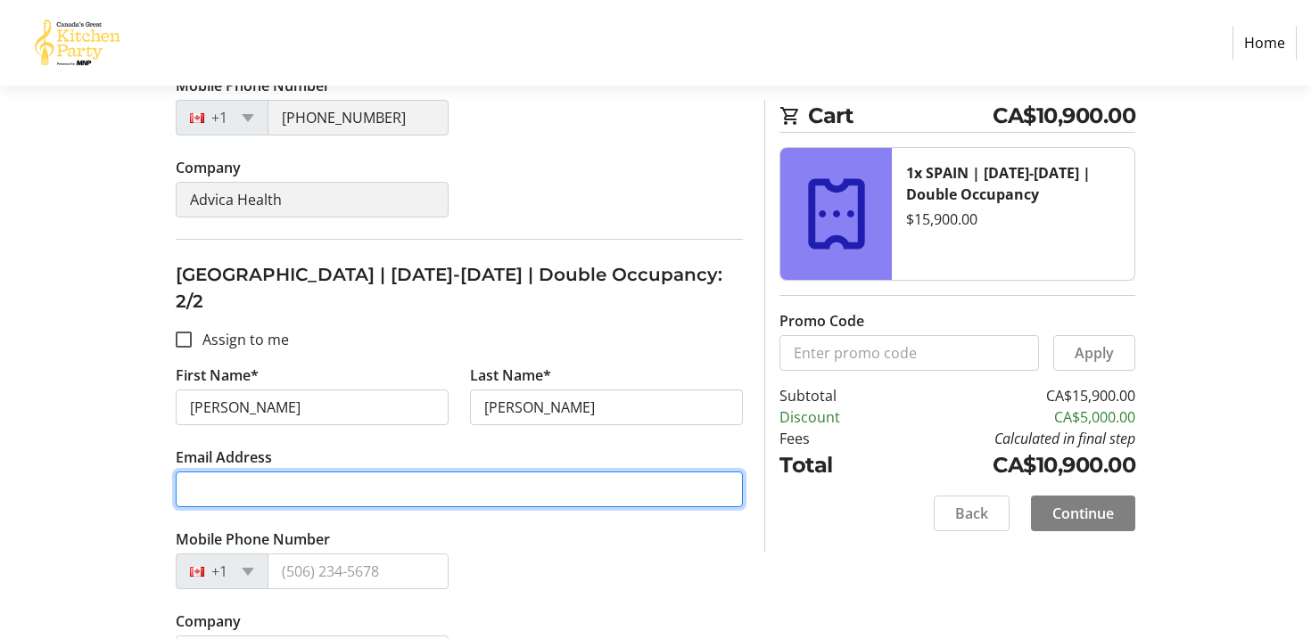
type input "BBrady123@icloud.com"
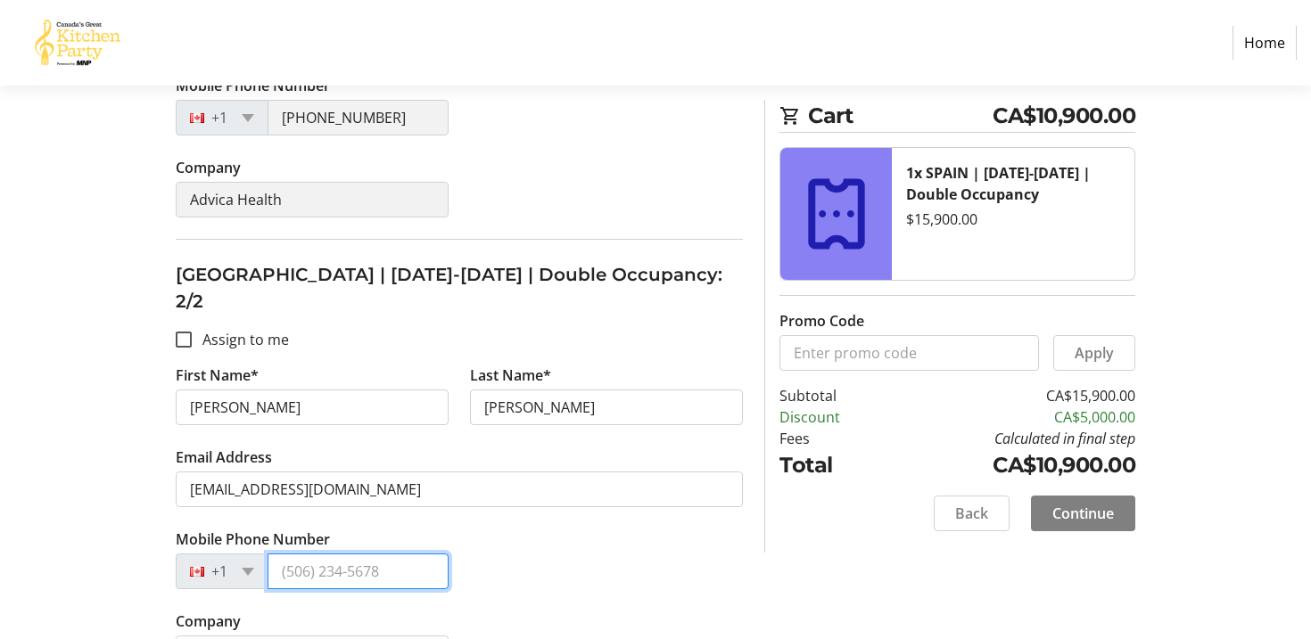
type input "(905) 517-0404"
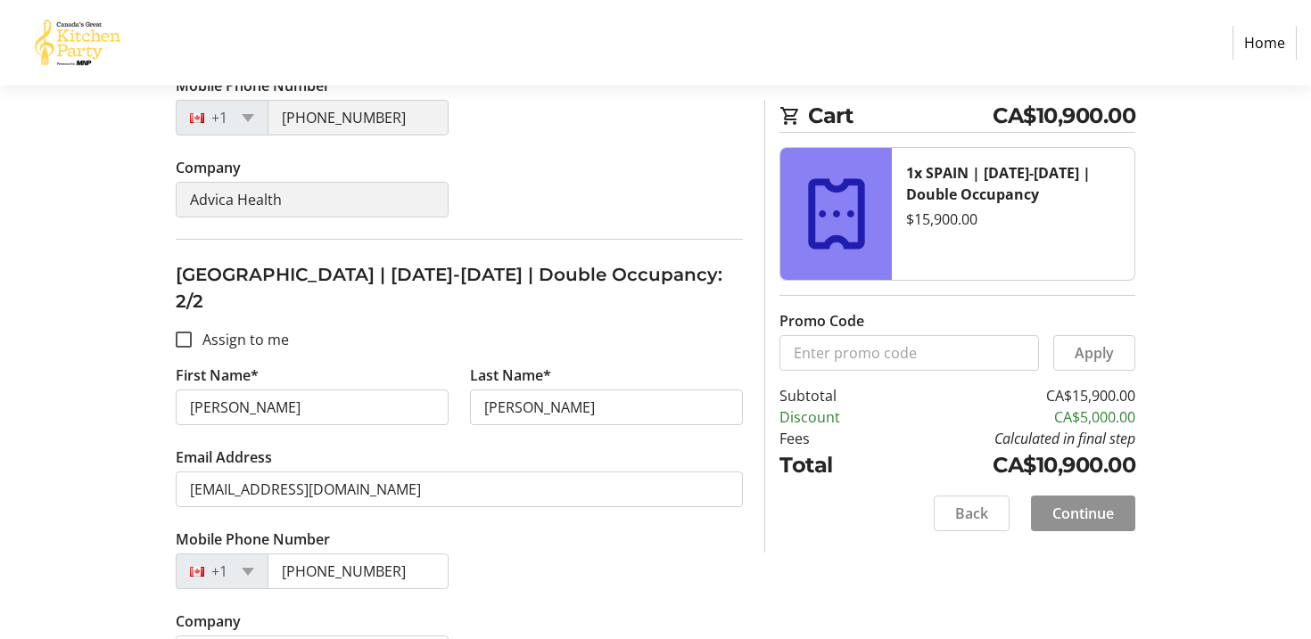
click at [1071, 505] on span "Continue" at bounding box center [1083, 513] width 62 height 21
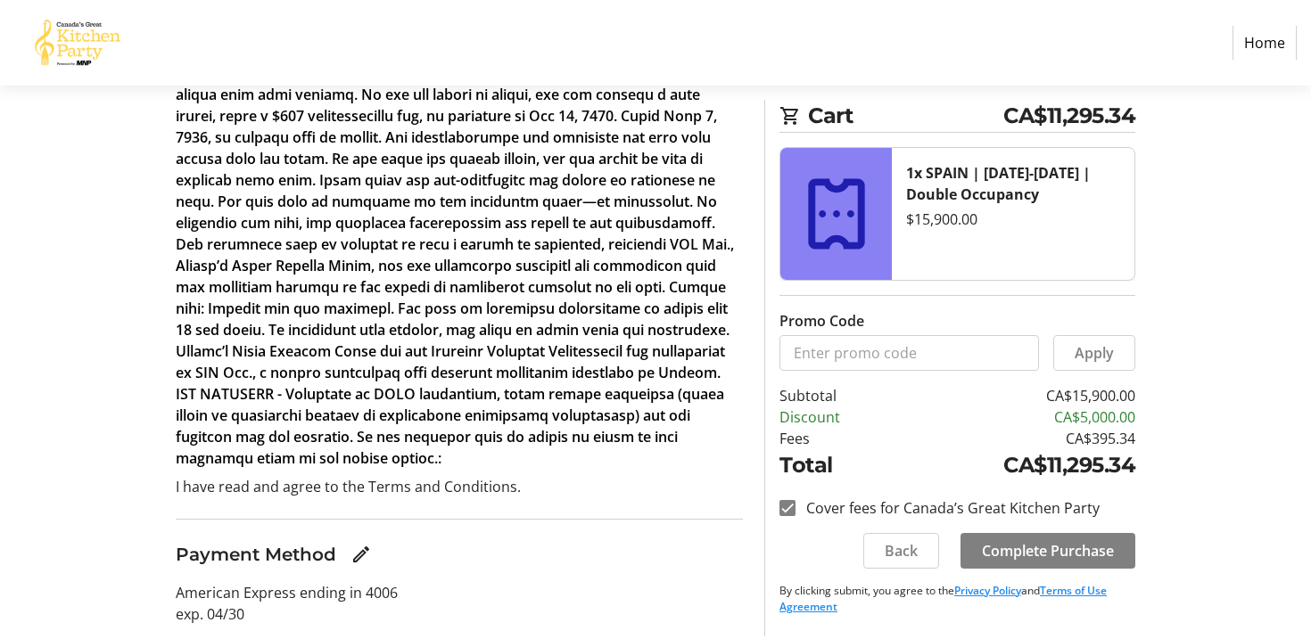
scroll to position [450, 0]
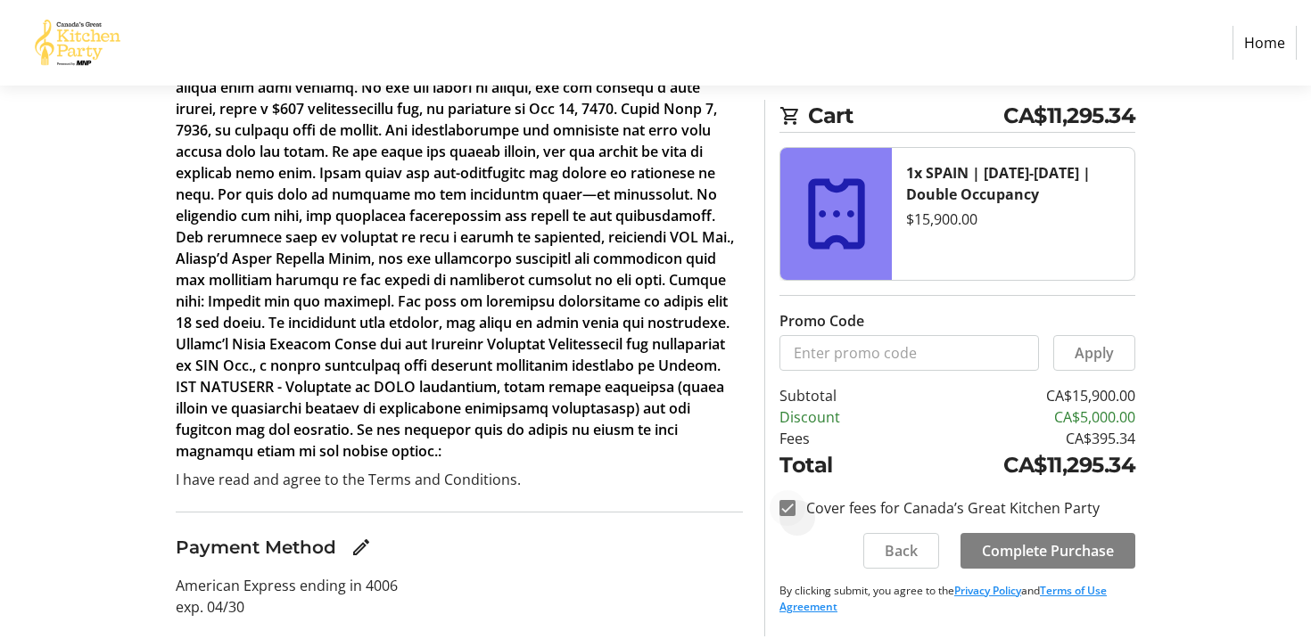
click at [797, 504] on div at bounding box center [787, 508] width 43 height 43
click at [792, 503] on input "Cover fees for Canada’s Great Kitchen Party" at bounding box center [787, 508] width 16 height 16
click at [787, 502] on input "Cover fees for Canada’s Great Kitchen Party" at bounding box center [787, 508] width 16 height 16
checkbox input "true"
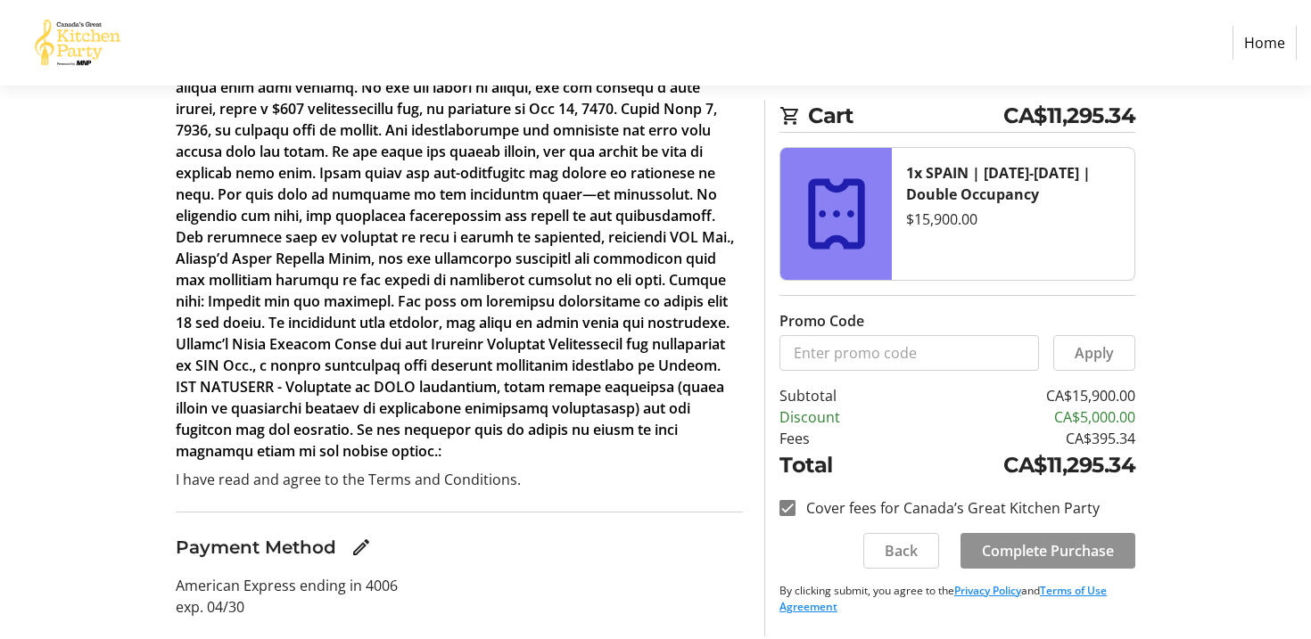
click at [1036, 552] on span "Complete Purchase" at bounding box center [1048, 550] width 132 height 21
